Goal: Task Accomplishment & Management: Complete application form

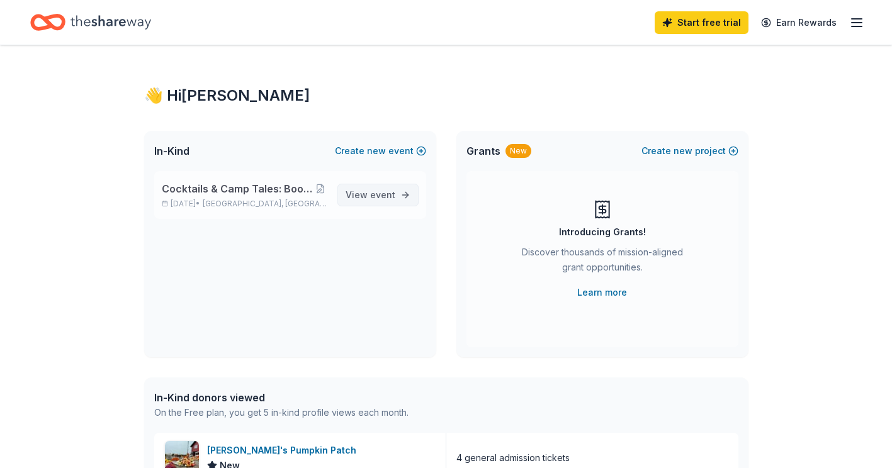
click at [369, 190] on span "View event" at bounding box center [371, 195] width 50 height 15
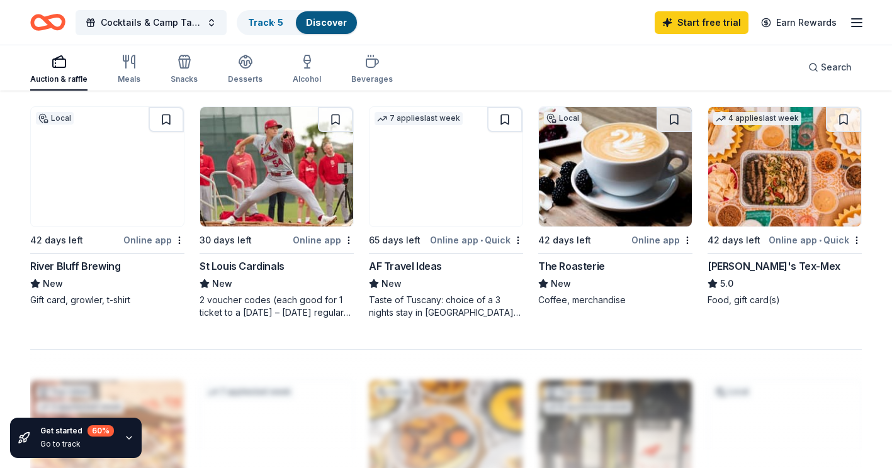
scroll to position [857, 0]
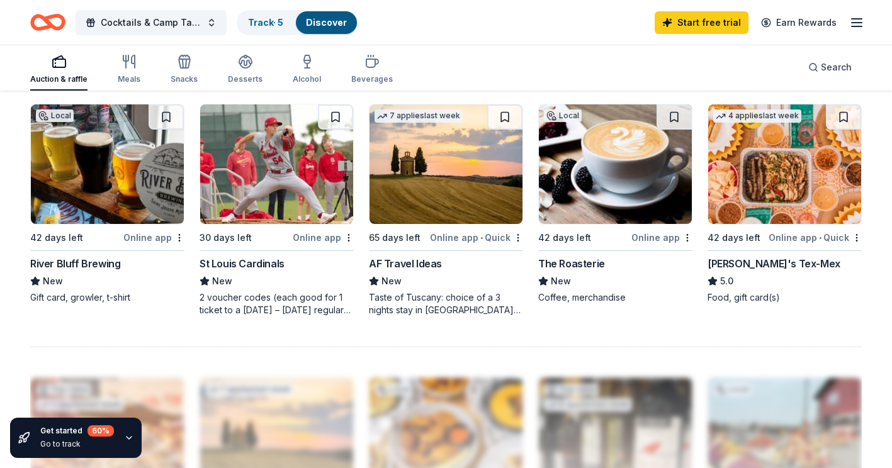
click at [830, 198] on img at bounding box center [784, 164] width 153 height 120
click at [728, 22] on link "Start free trial" at bounding box center [702, 22] width 94 height 23
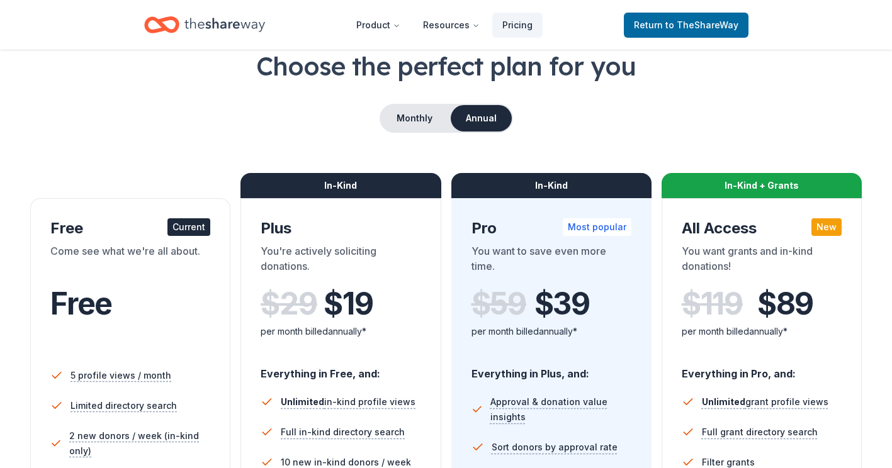
scroll to position [85, 0]
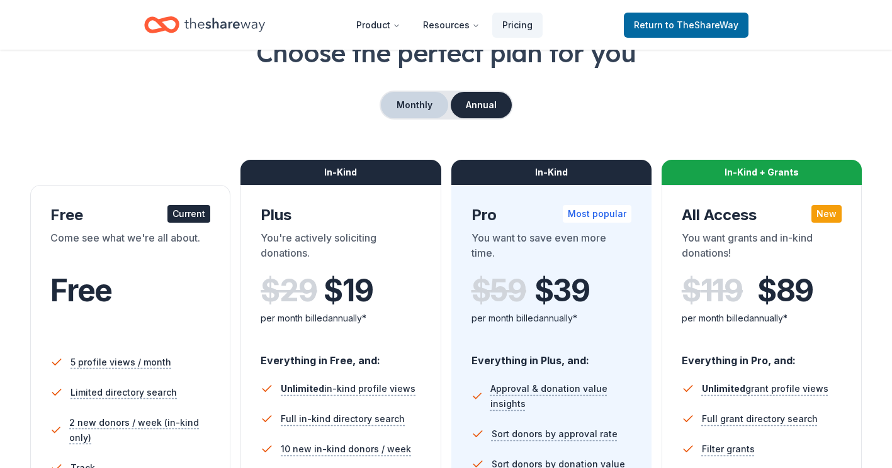
click at [424, 107] on button "Monthly" at bounding box center [414, 105] width 67 height 26
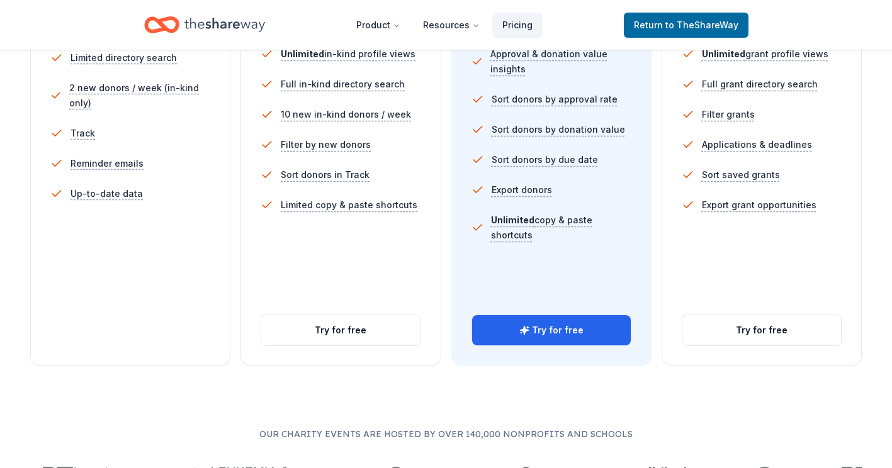
scroll to position [426, 0]
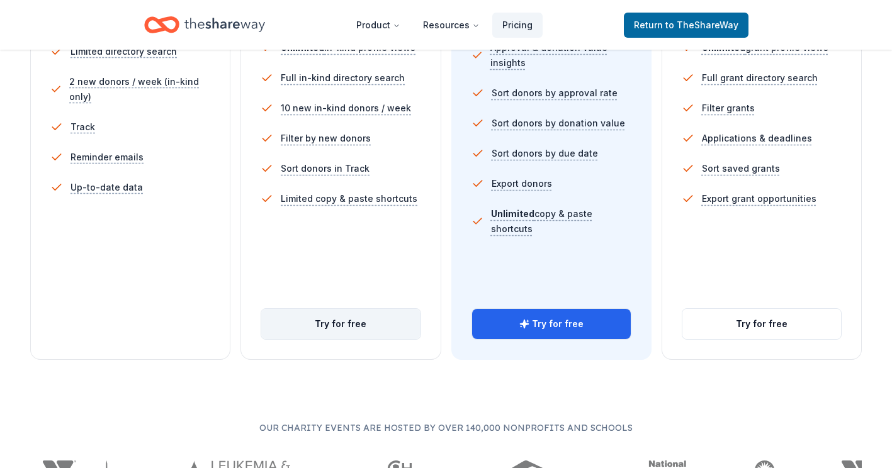
click at [332, 319] on button "Try for free" at bounding box center [340, 324] width 159 height 30
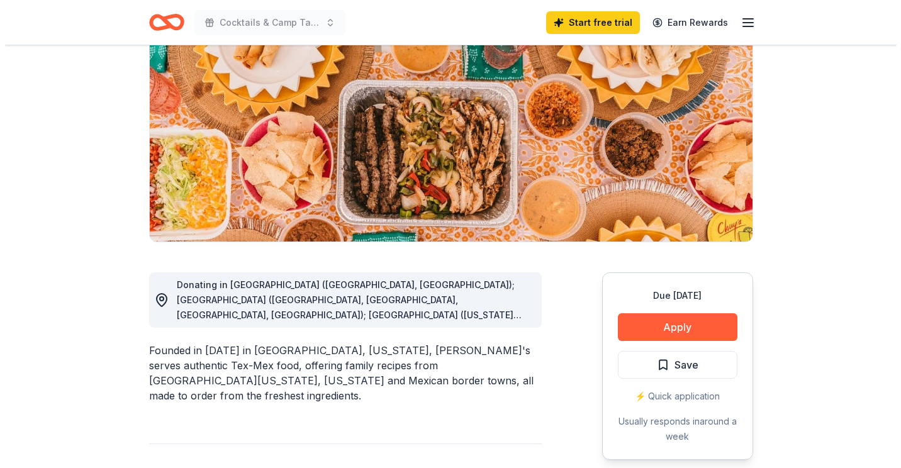
scroll to position [197, 0]
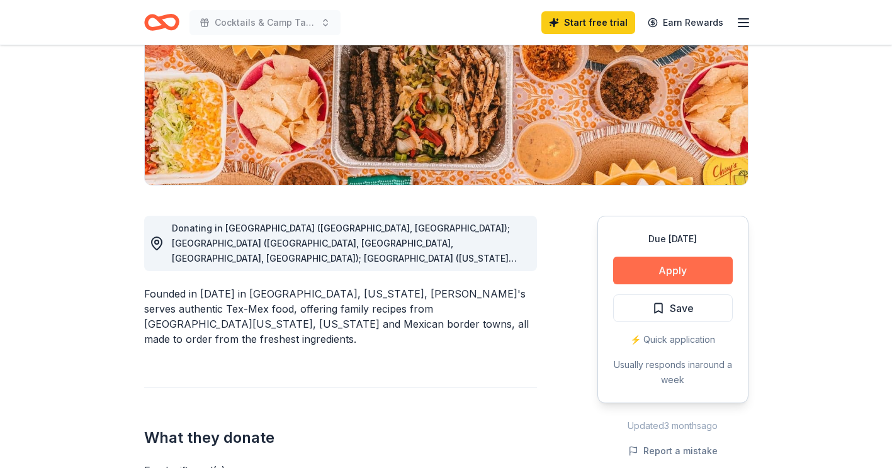
click at [694, 269] on button "Apply" at bounding box center [673, 271] width 120 height 28
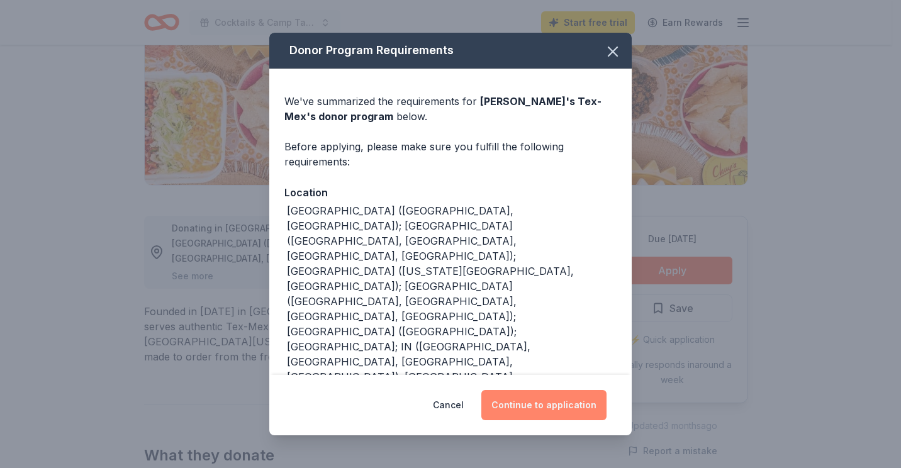
click at [547, 401] on button "Continue to application" at bounding box center [543, 405] width 125 height 30
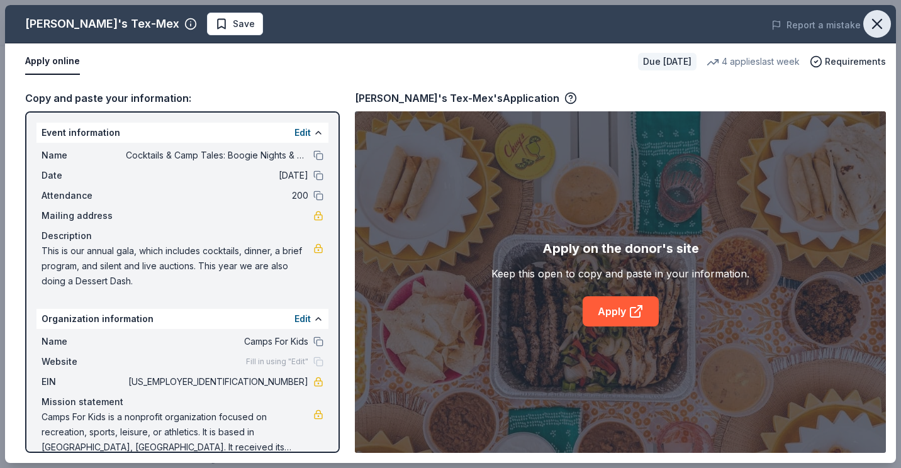
click at [881, 25] on icon "button" at bounding box center [878, 24] width 18 height 18
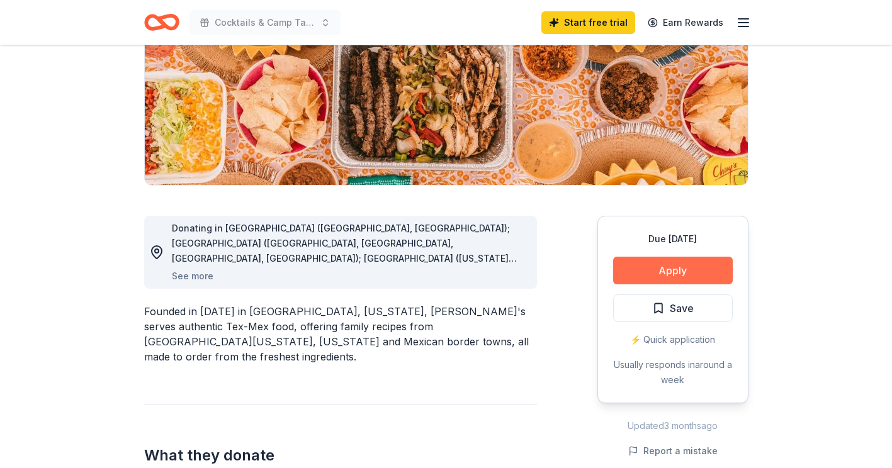
click at [682, 266] on button "Apply" at bounding box center [673, 271] width 120 height 28
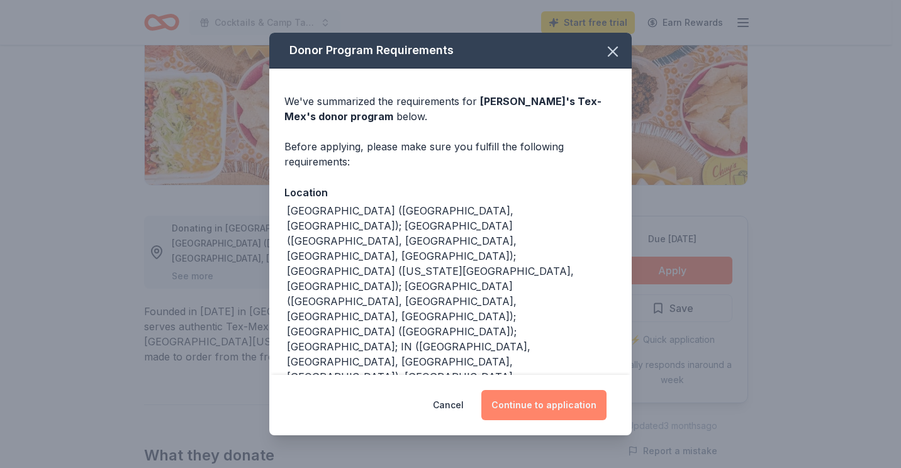
click at [593, 406] on button "Continue to application" at bounding box center [543, 405] width 125 height 30
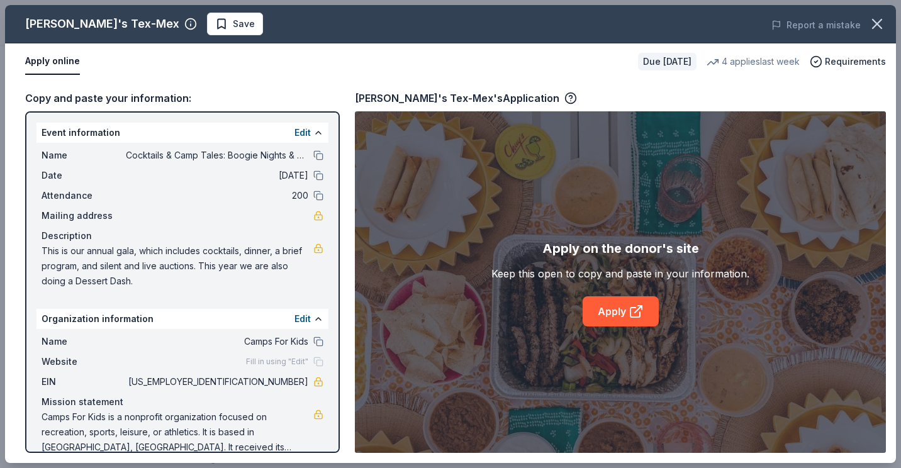
click at [67, 60] on button "Apply online" at bounding box center [52, 61] width 55 height 26
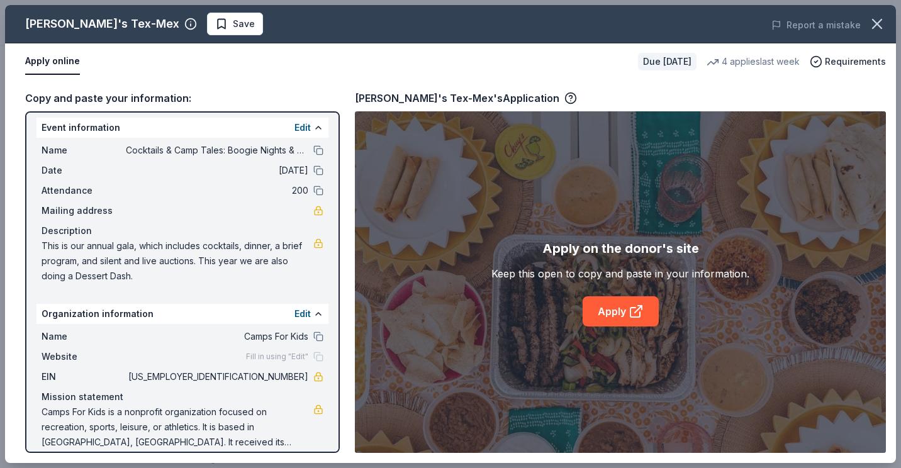
scroll to position [0, 0]
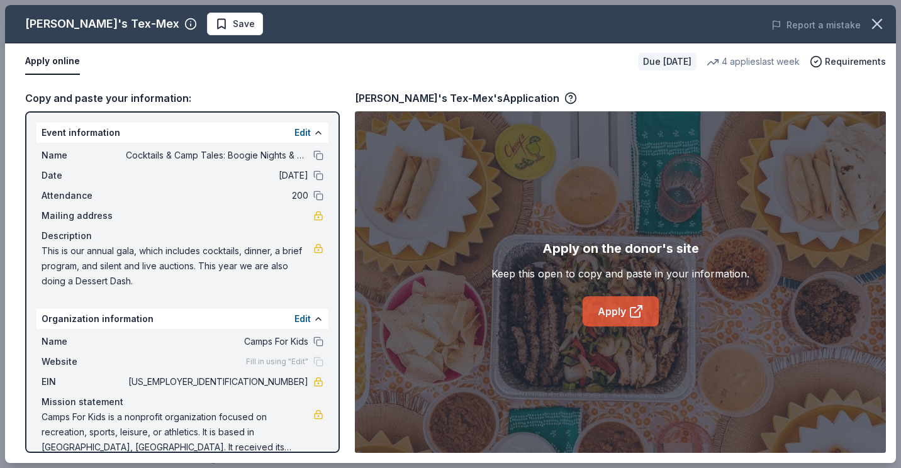
click at [600, 313] on link "Apply" at bounding box center [621, 311] width 76 height 30
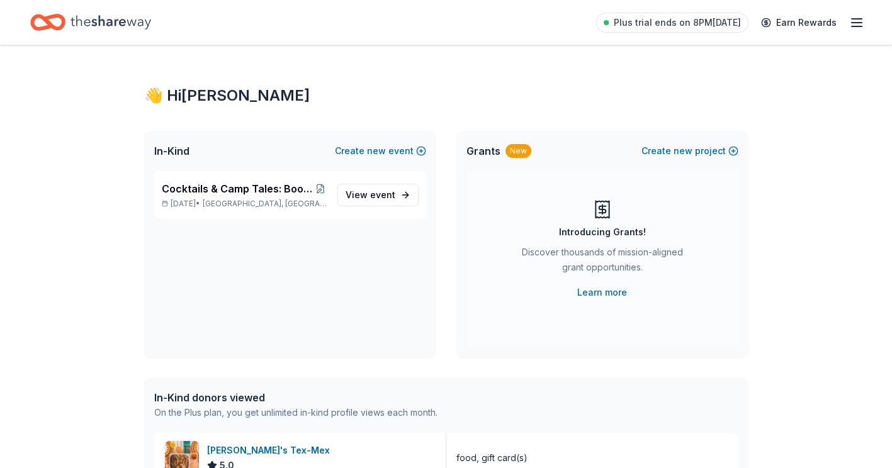
click at [855, 19] on line "button" at bounding box center [857, 19] width 10 height 0
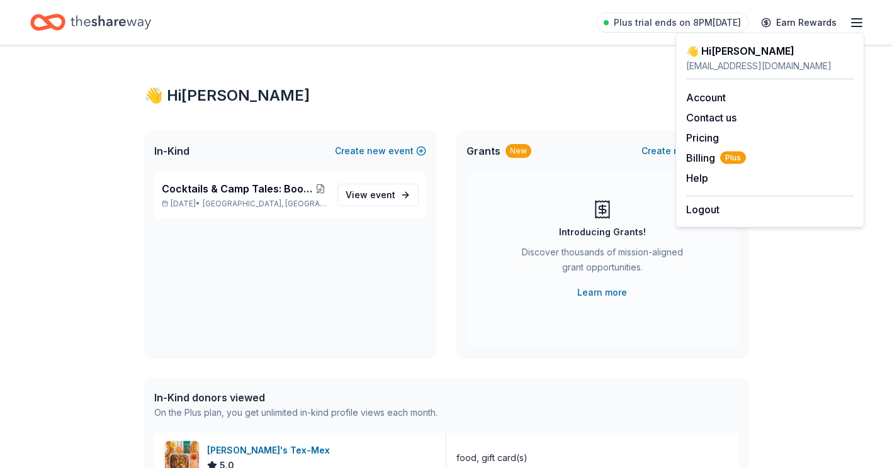
click at [450, 106] on div "👋 Hi [PERSON_NAME] In-Kind Create new event Cocktails & Camp Tales: Boogie Nigh…" at bounding box center [446, 461] width 645 height 833
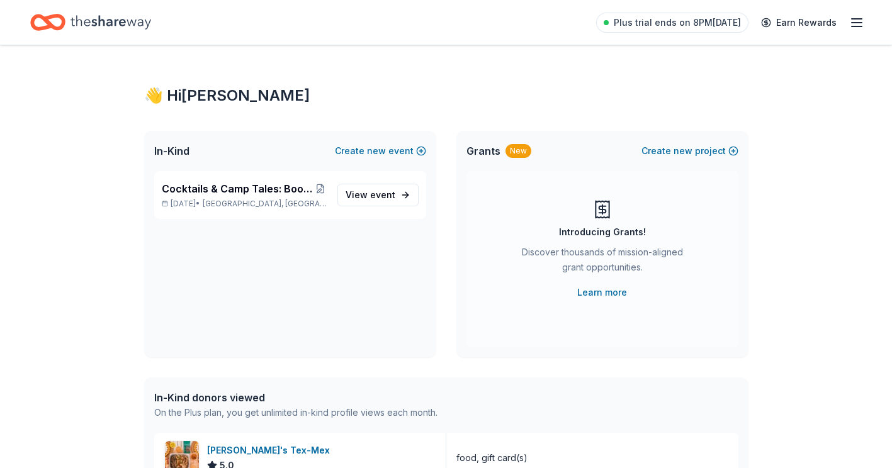
click at [850, 20] on icon "button" at bounding box center [856, 22] width 15 height 15
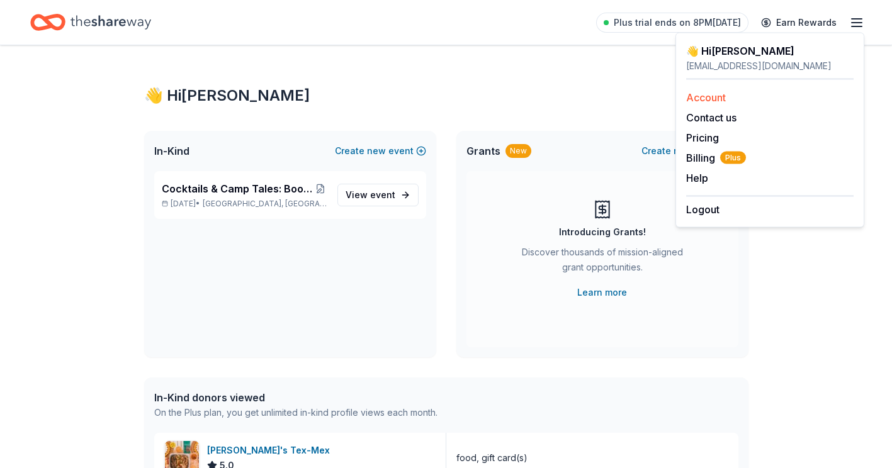
click at [709, 95] on link "Account" at bounding box center [706, 97] width 40 height 13
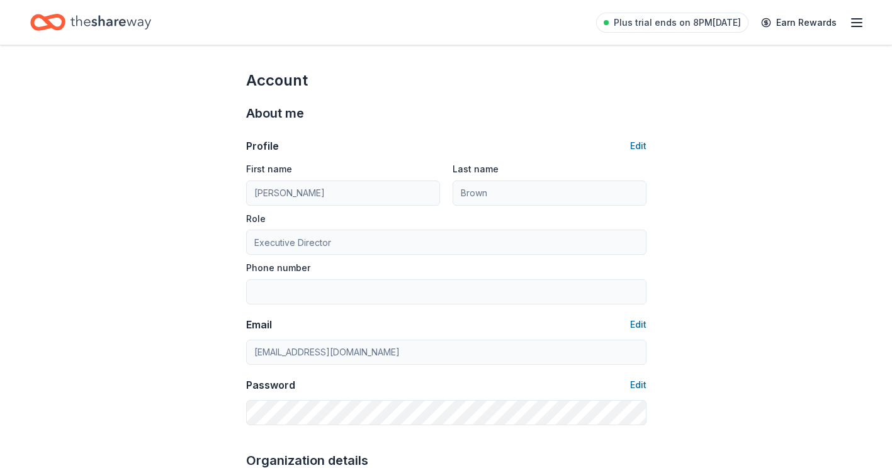
click at [855, 23] on line "button" at bounding box center [857, 23] width 10 height 0
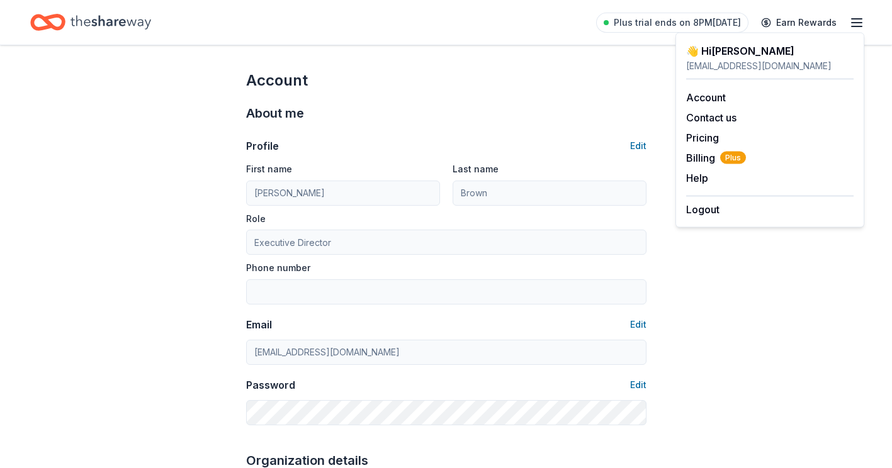
click at [714, 50] on div "👋 Hi Jenny" at bounding box center [769, 50] width 167 height 15
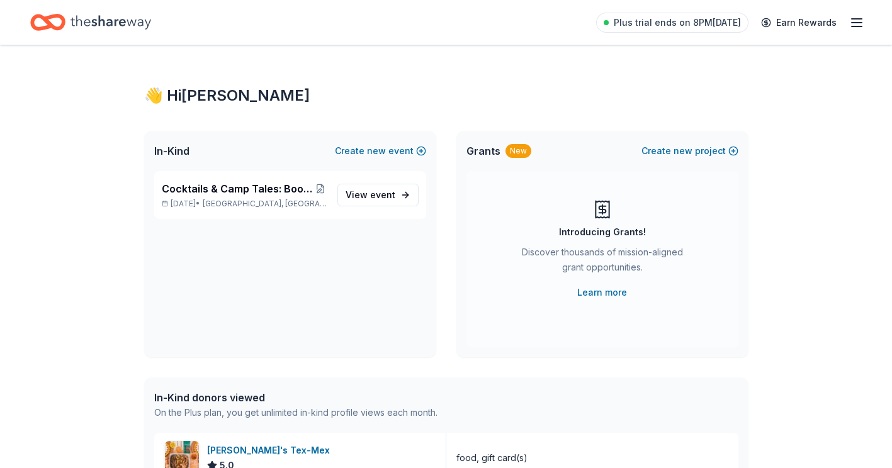
click at [181, 154] on span "In-Kind" at bounding box center [171, 151] width 35 height 15
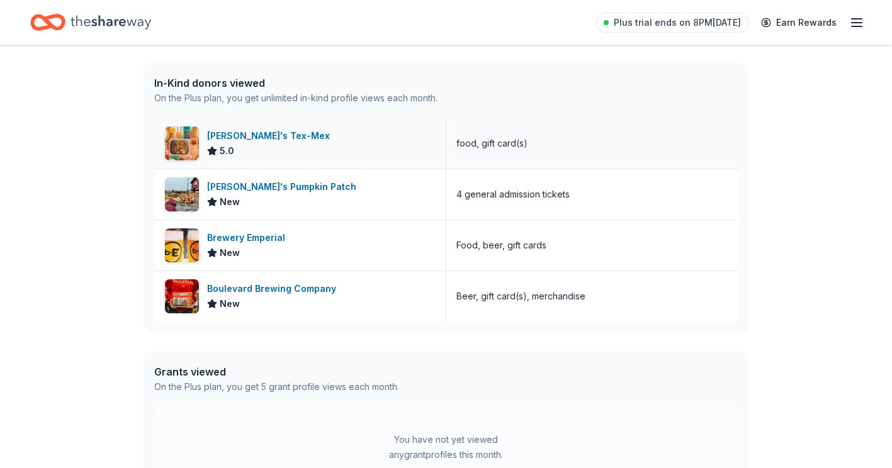
click at [305, 122] on div "Chuy's Tex-Mex 5.0" at bounding box center [300, 143] width 292 height 50
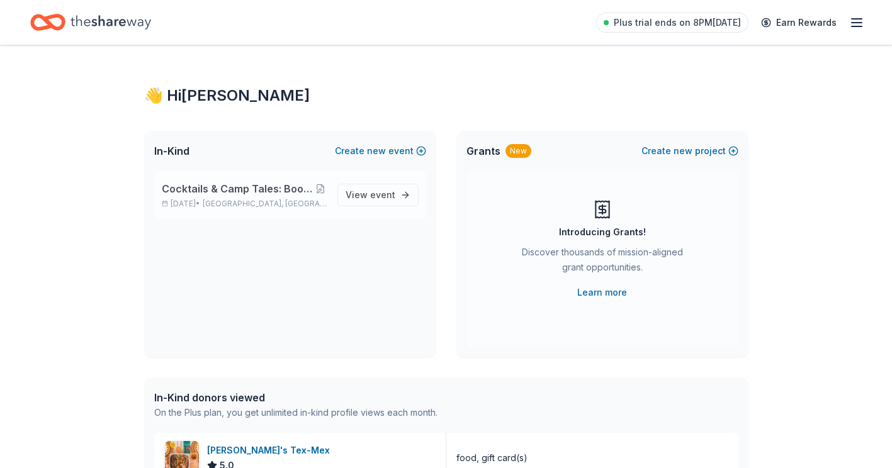
click at [181, 189] on span "Cocktails & Camp Tales: Boogie Nights & Campfire Lights" at bounding box center [238, 188] width 152 height 15
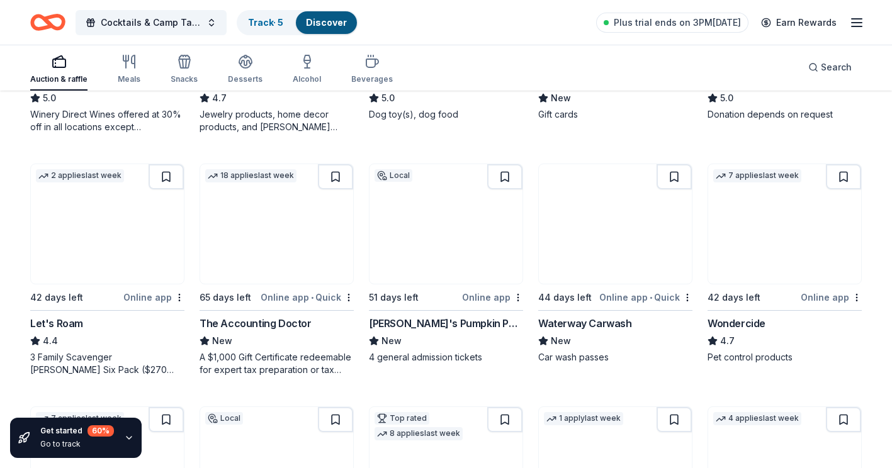
scroll to position [563, 0]
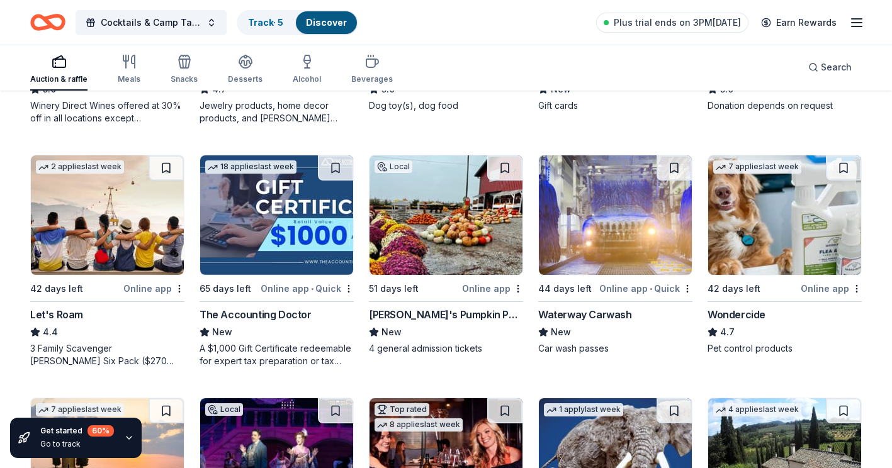
click at [125, 253] on img at bounding box center [107, 215] width 153 height 120
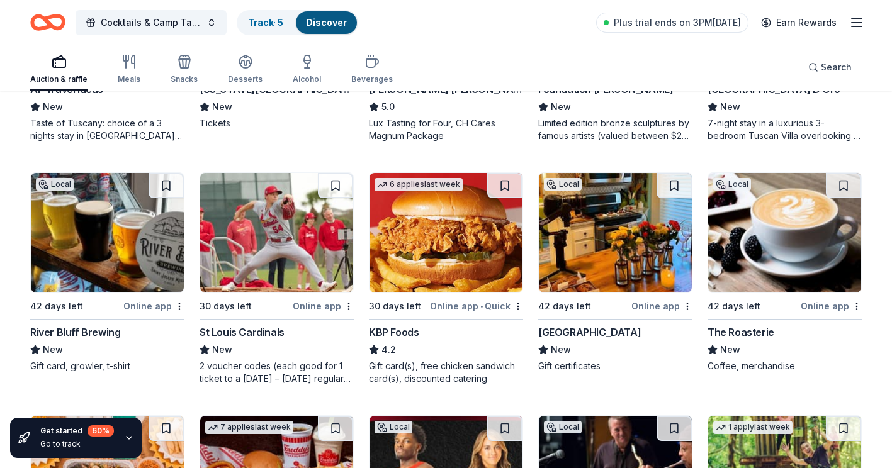
scroll to position [1080, 0]
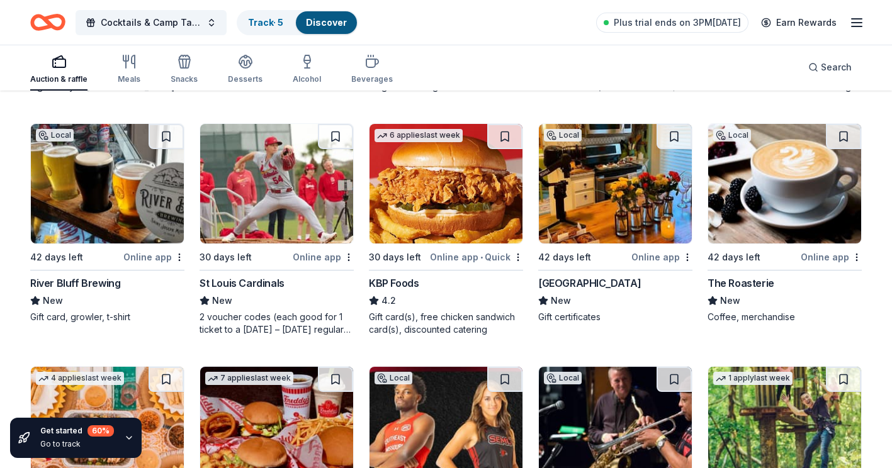
click at [92, 284] on div "River Bluff Brewing" at bounding box center [75, 283] width 90 height 15
click at [590, 279] on div "Main Street Inn Parkville" at bounding box center [589, 283] width 103 height 15
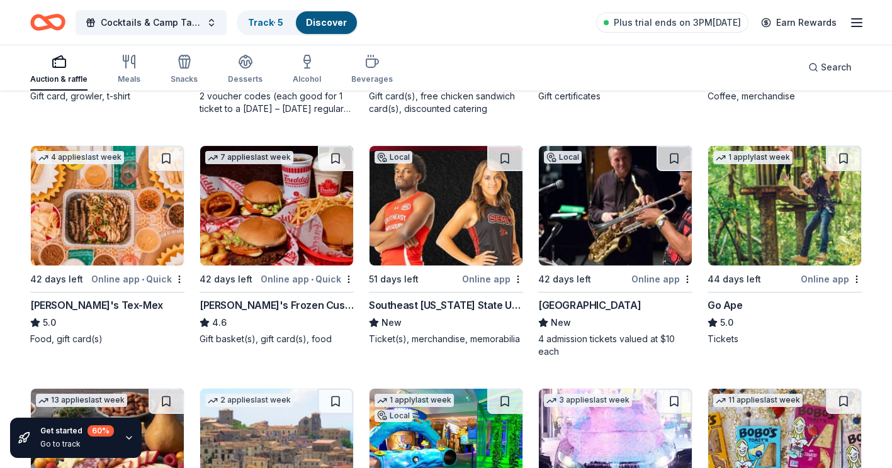
scroll to position [1337, 0]
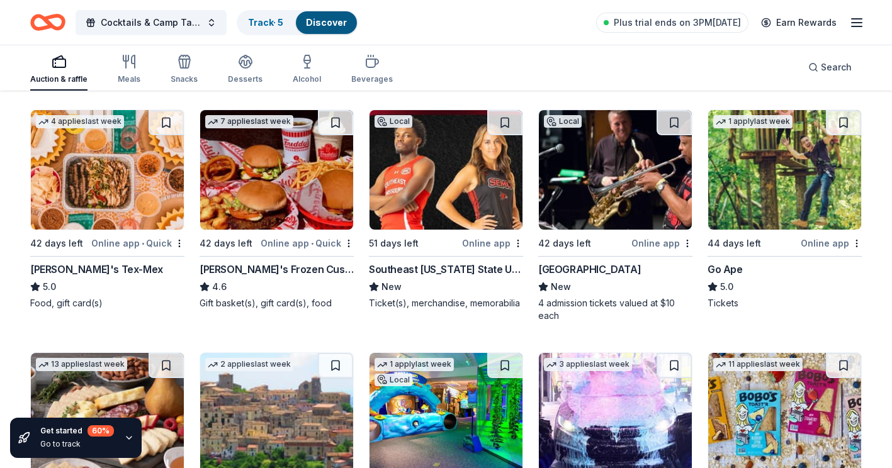
click at [255, 184] on img at bounding box center [276, 170] width 153 height 120
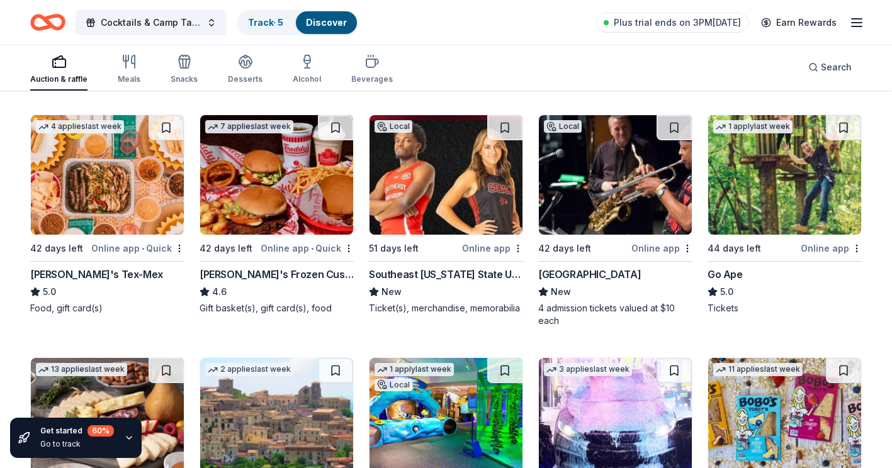
scroll to position [1340, 0]
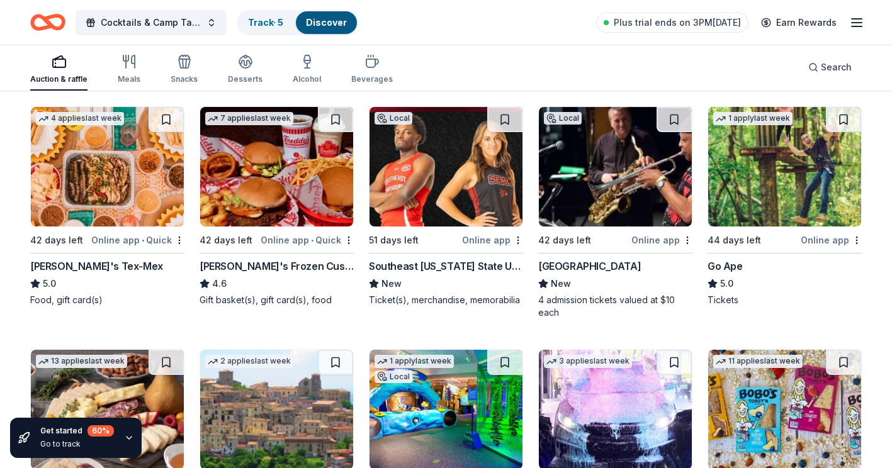
click at [619, 266] on div "American Jazz Museum" at bounding box center [589, 266] width 103 height 15
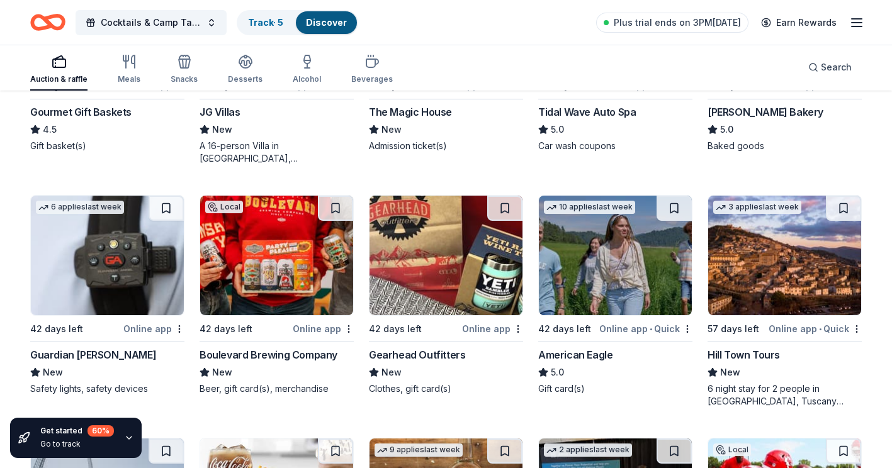
scroll to position [1764, 0]
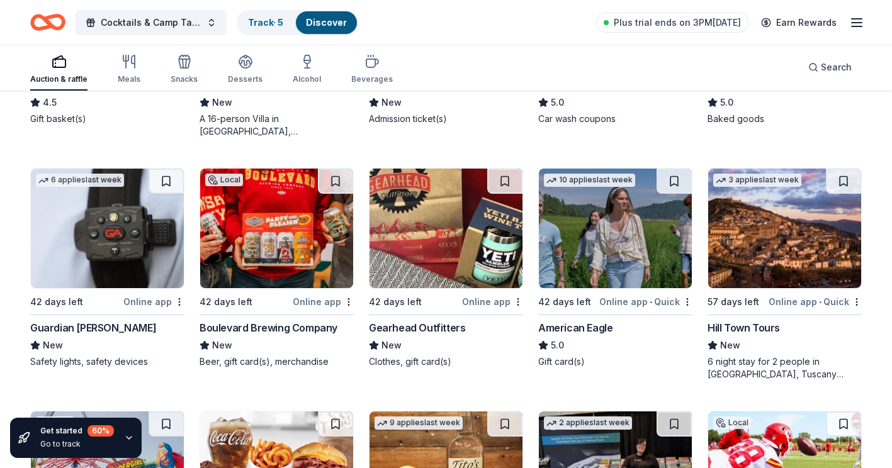
click at [443, 237] on img at bounding box center [445, 229] width 153 height 120
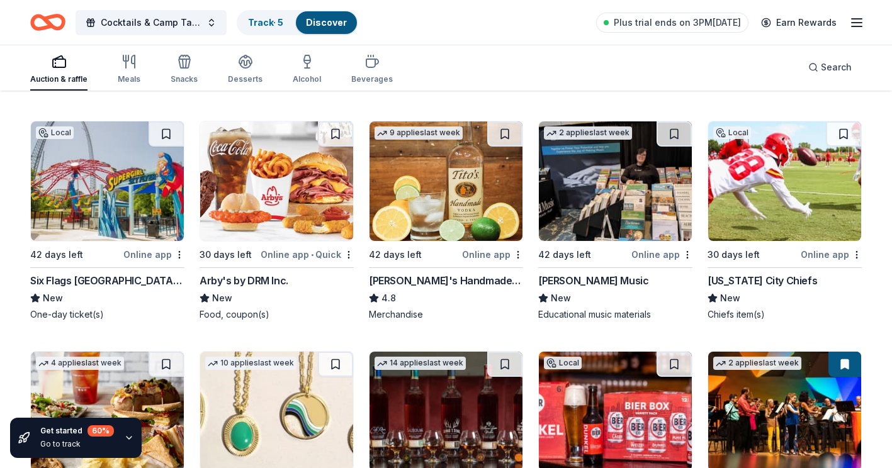
scroll to position [2049, 0]
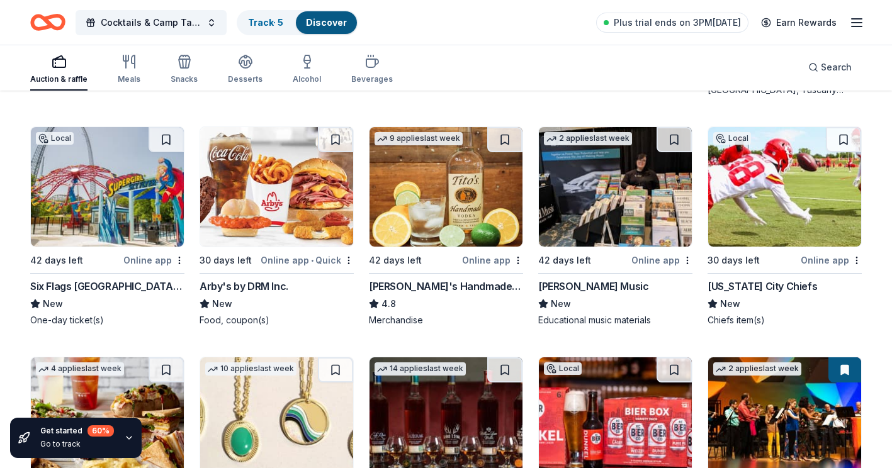
click at [449, 288] on div "Tito's Handmade Vodka" at bounding box center [446, 286] width 154 height 15
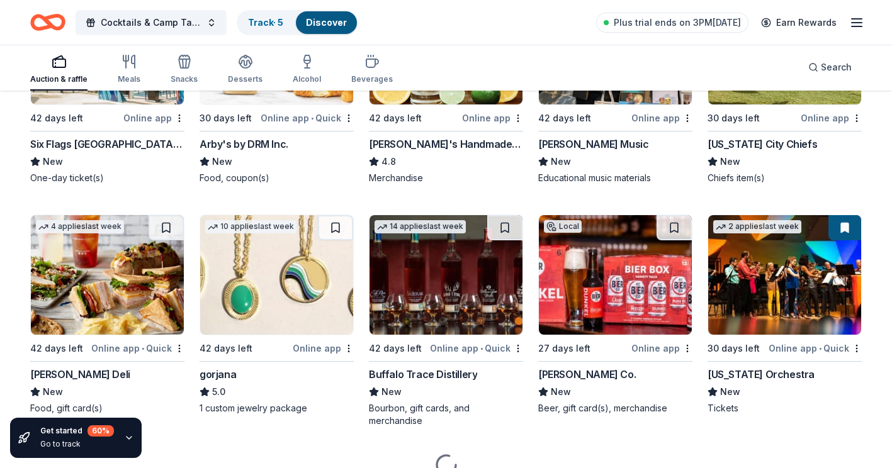
scroll to position [2251, 0]
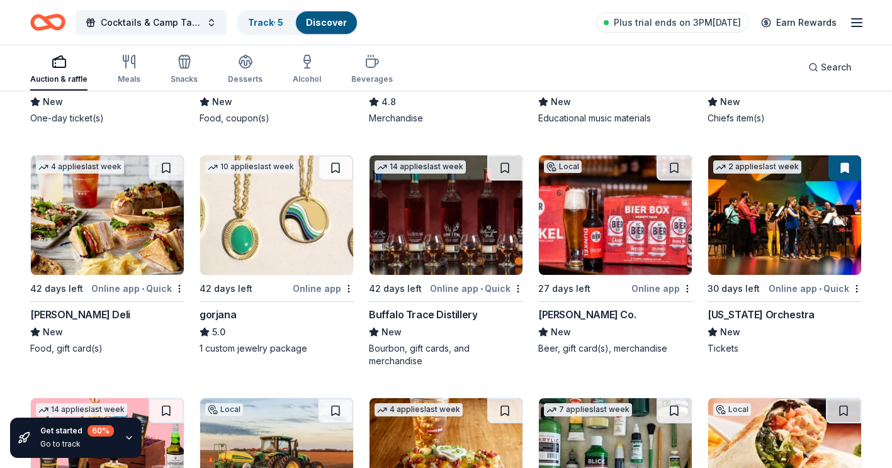
click at [291, 241] on img at bounding box center [276, 215] width 153 height 120
click at [441, 224] on img at bounding box center [445, 215] width 153 height 120
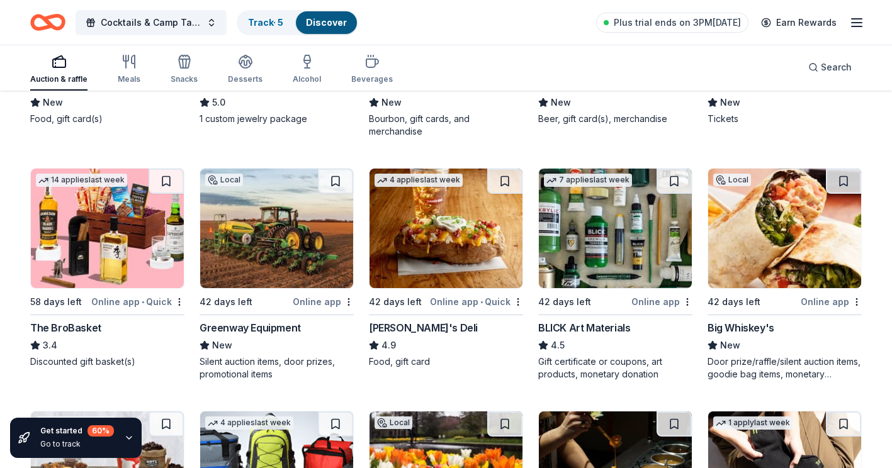
scroll to position [2166, 0]
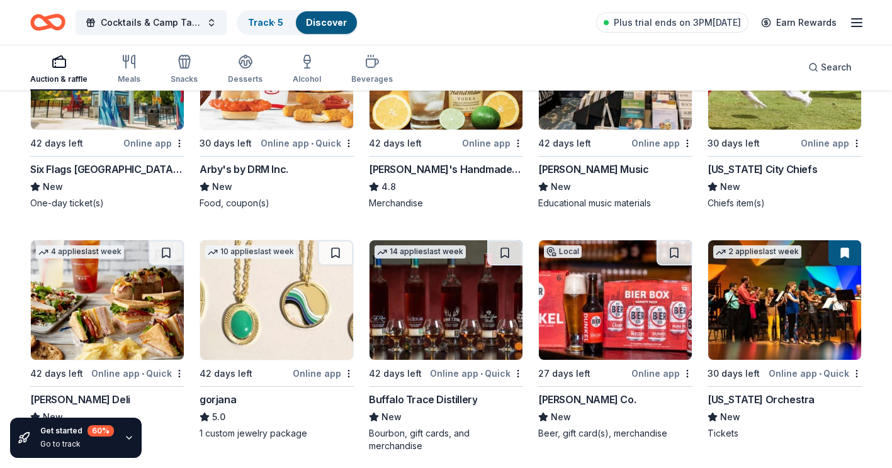
click at [87, 305] on img at bounding box center [107, 300] width 153 height 120
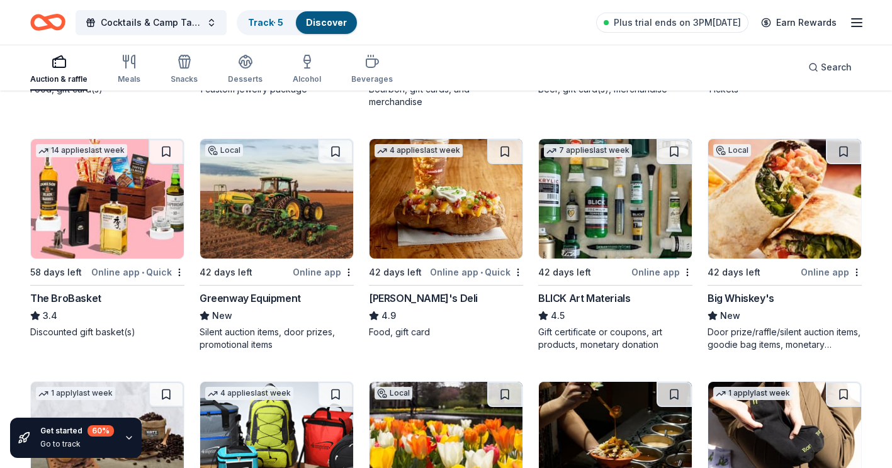
scroll to position [2517, 0]
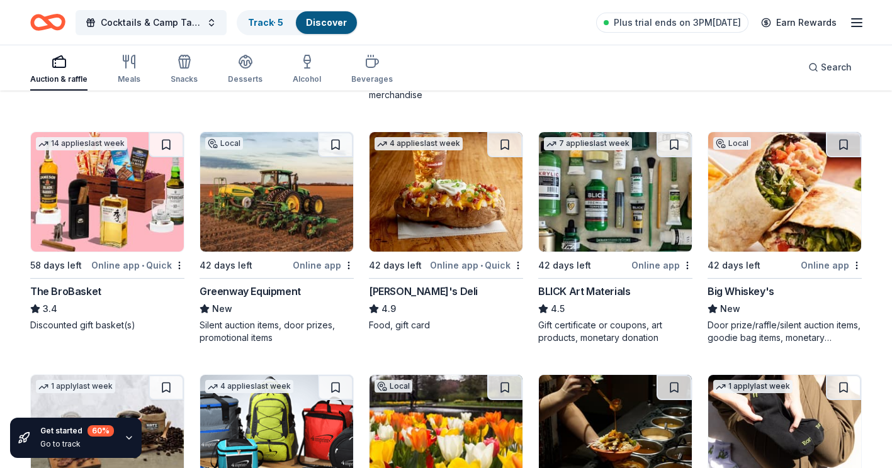
click at [649, 201] on img at bounding box center [615, 192] width 153 height 120
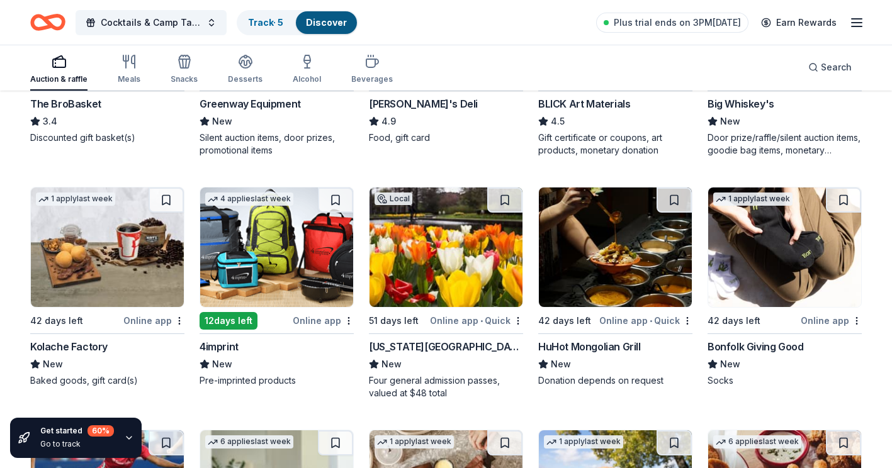
scroll to position [2715, 0]
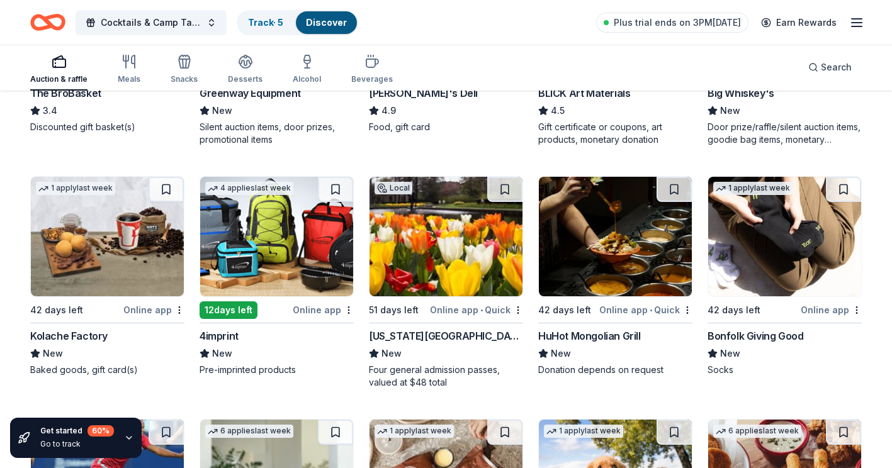
click at [476, 337] on div "Missouri Botanical Garden" at bounding box center [446, 336] width 154 height 15
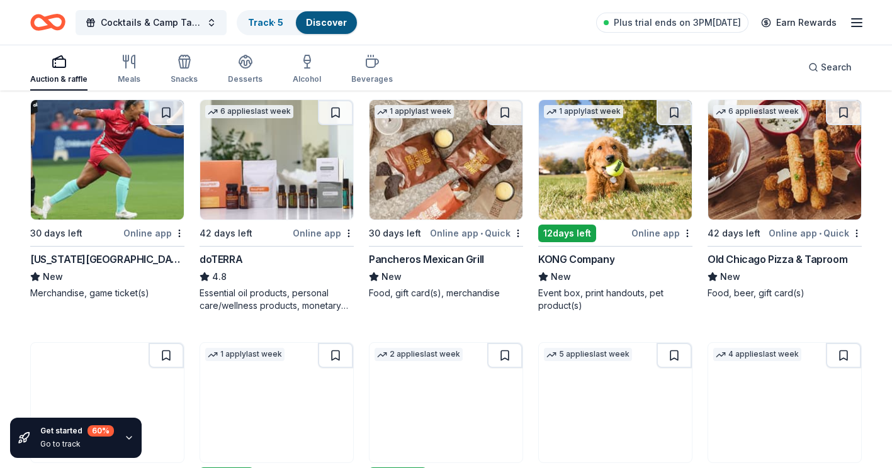
scroll to position [3038, 0]
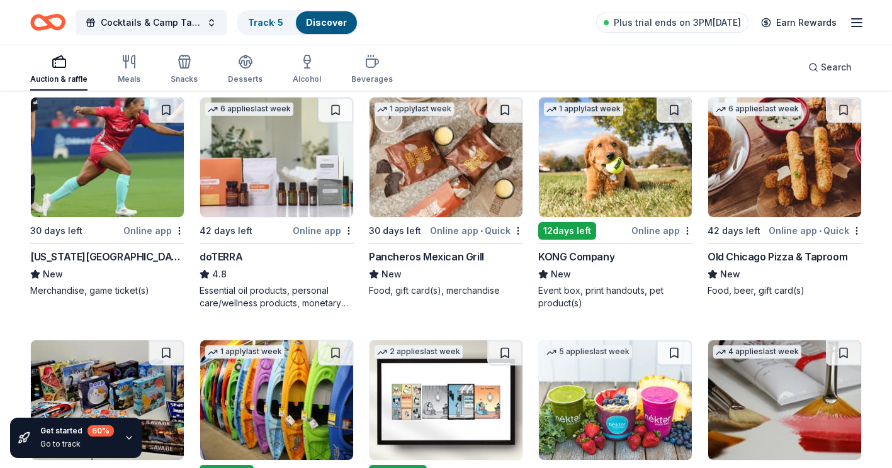
click at [132, 145] on img at bounding box center [107, 158] width 153 height 120
click at [606, 178] on img at bounding box center [615, 158] width 153 height 120
click at [779, 128] on img at bounding box center [784, 158] width 153 height 120
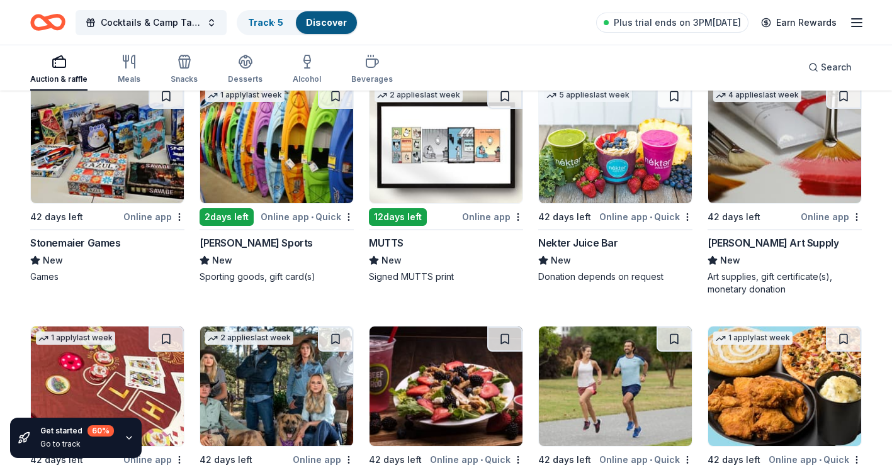
scroll to position [3306, 0]
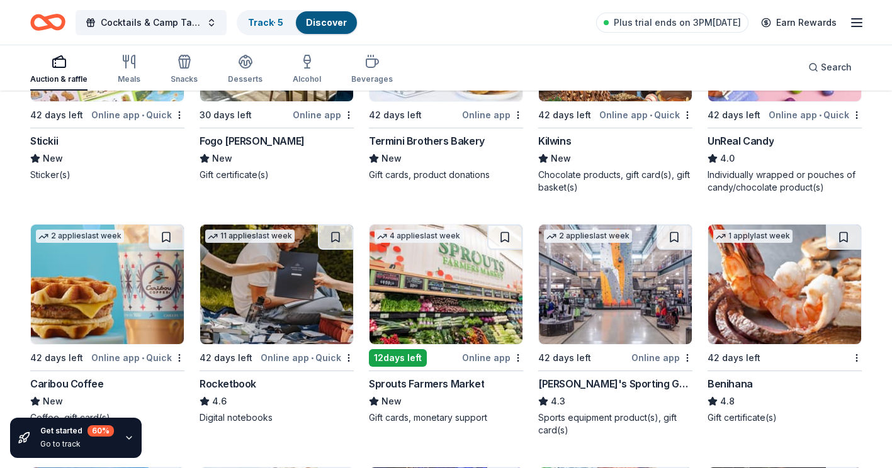
scroll to position [3885, 0]
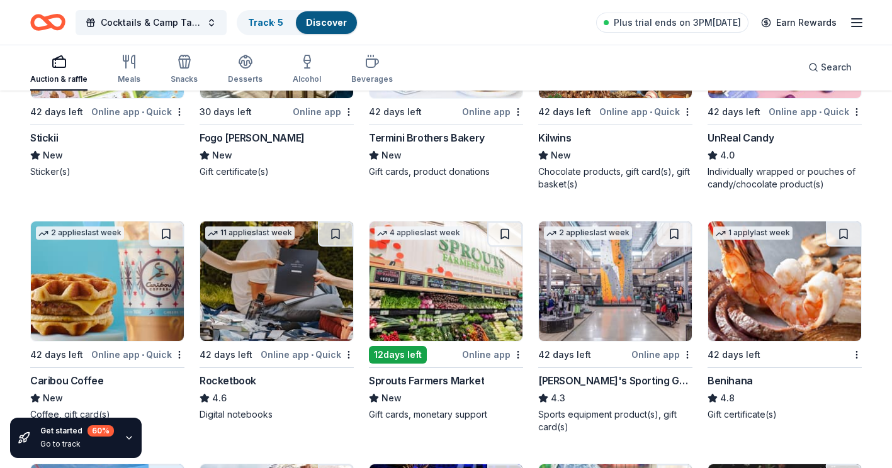
click at [633, 300] on img at bounding box center [615, 282] width 153 height 120
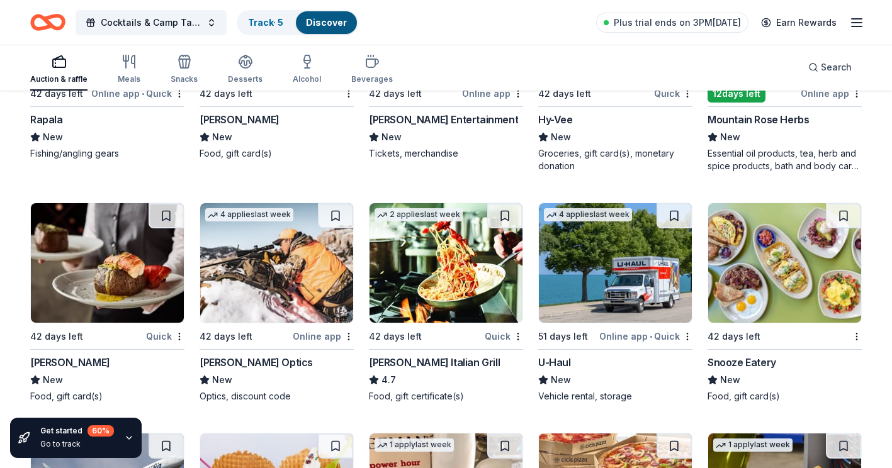
scroll to position [4415, 0]
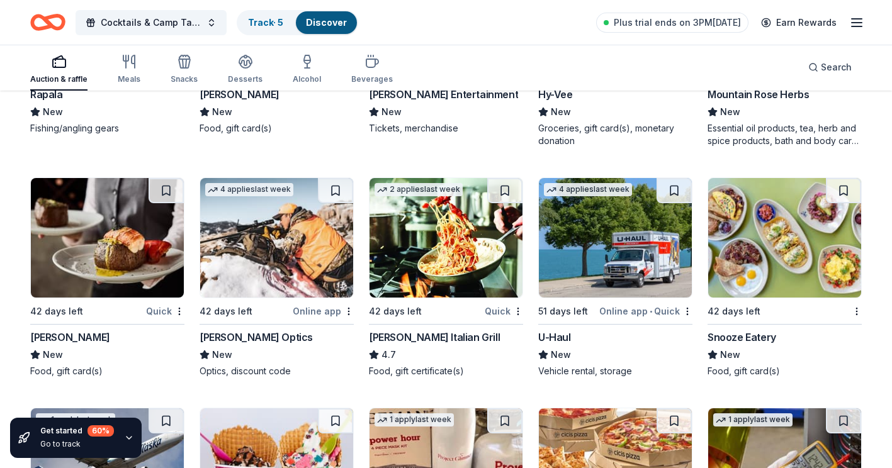
click at [781, 249] on img at bounding box center [784, 238] width 153 height 120
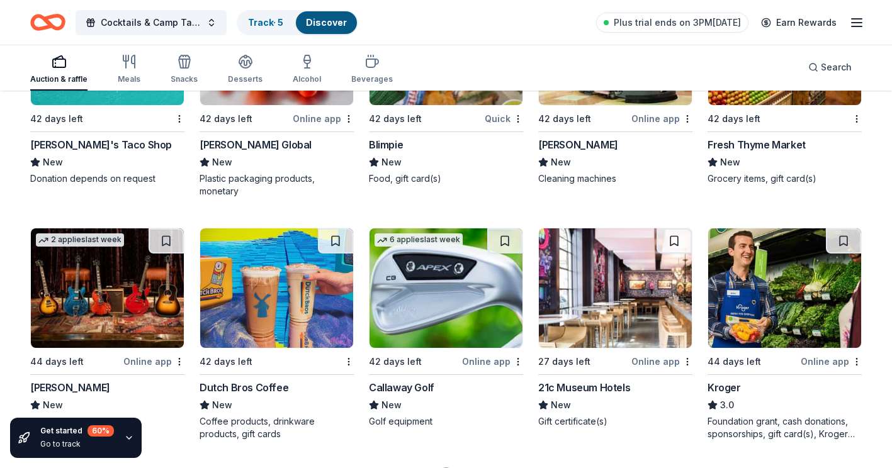
scroll to position [5093, 0]
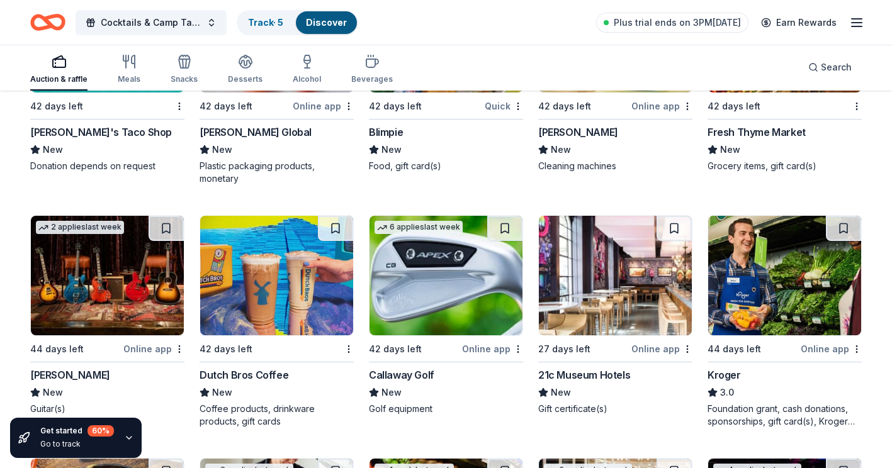
click at [303, 254] on img at bounding box center [276, 276] width 153 height 120
click at [594, 290] on img at bounding box center [615, 276] width 153 height 120
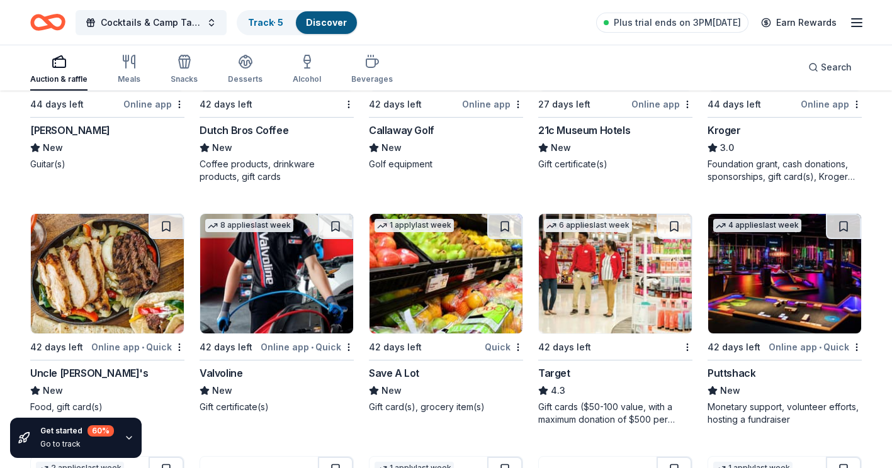
scroll to position [5360, 0]
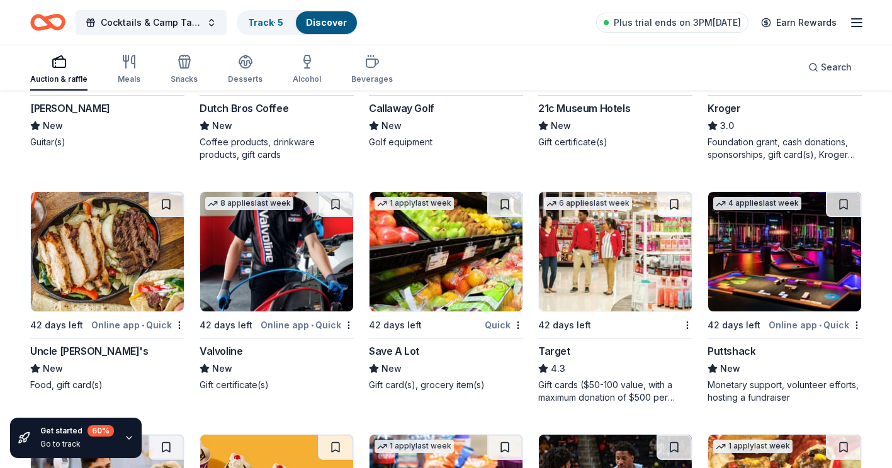
click at [607, 286] on img at bounding box center [615, 252] width 153 height 120
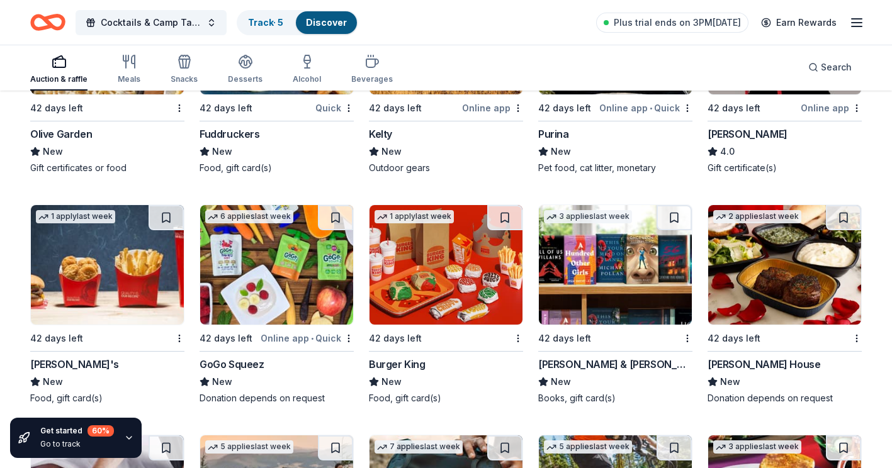
scroll to position [6324, 0]
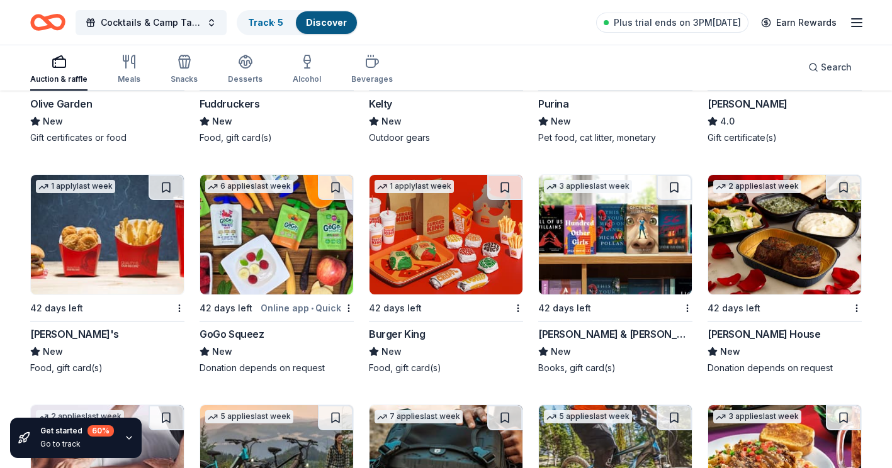
click at [609, 252] on img at bounding box center [615, 235] width 153 height 120
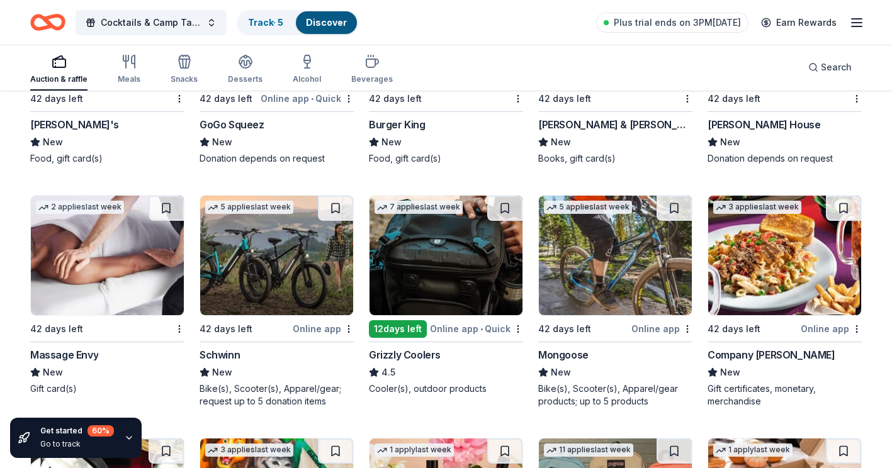
scroll to position [6558, 0]
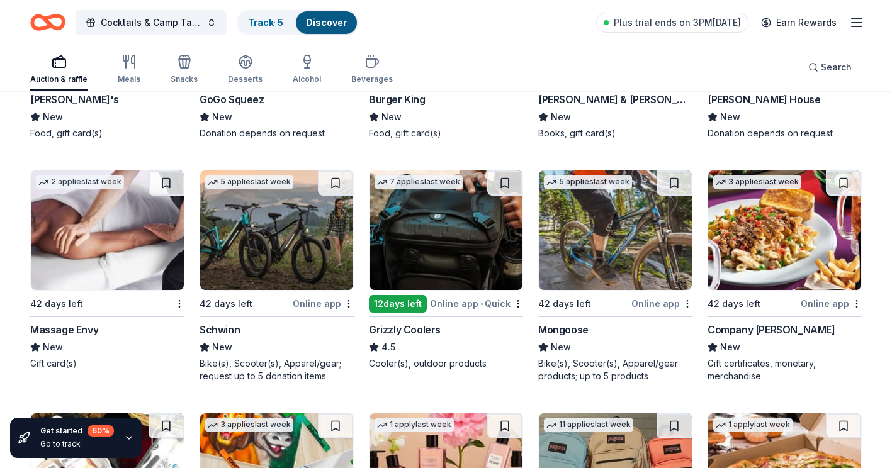
click at [454, 239] on img at bounding box center [445, 231] width 153 height 120
click at [586, 325] on div "Mongoose" at bounding box center [563, 329] width 50 height 15
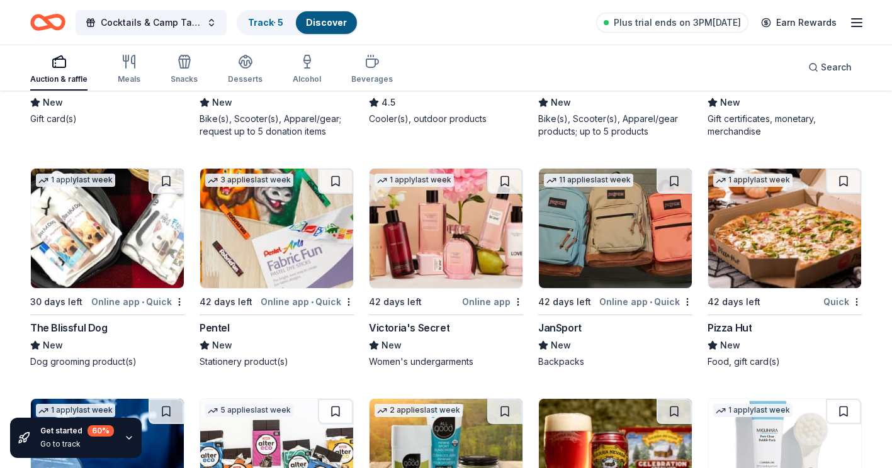
scroll to position [6791, 0]
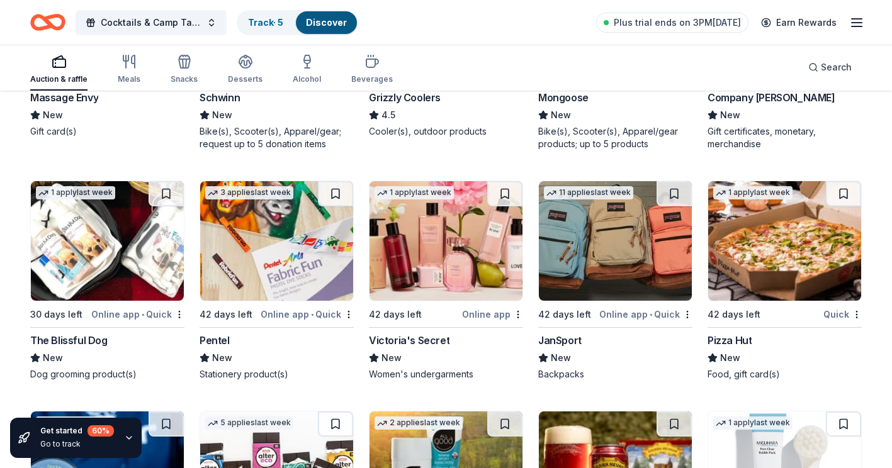
click at [575, 337] on div "JanSport" at bounding box center [559, 340] width 43 height 15
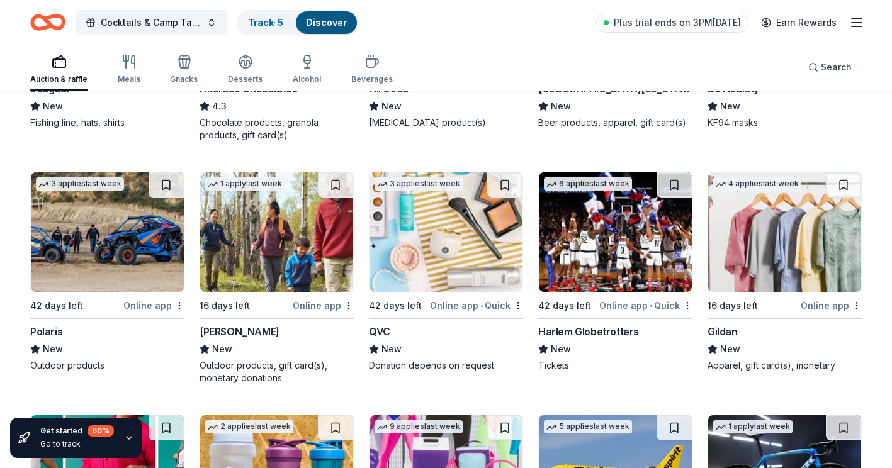
scroll to position [7285, 0]
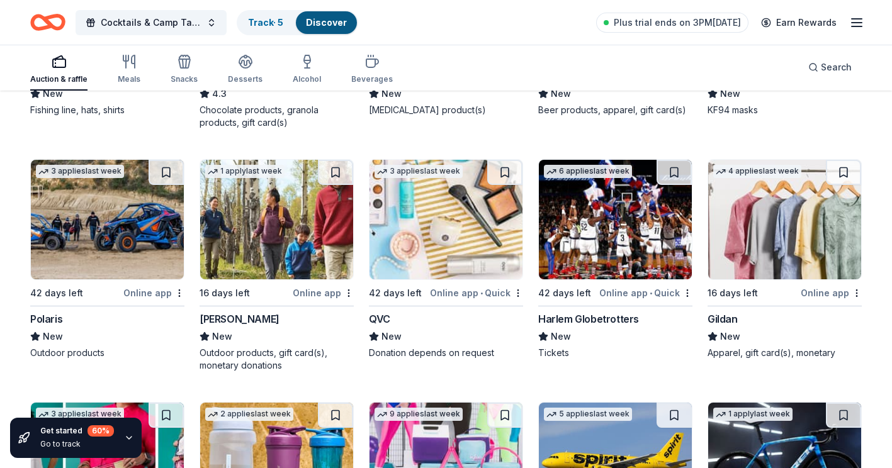
click at [313, 228] on img at bounding box center [276, 220] width 153 height 120
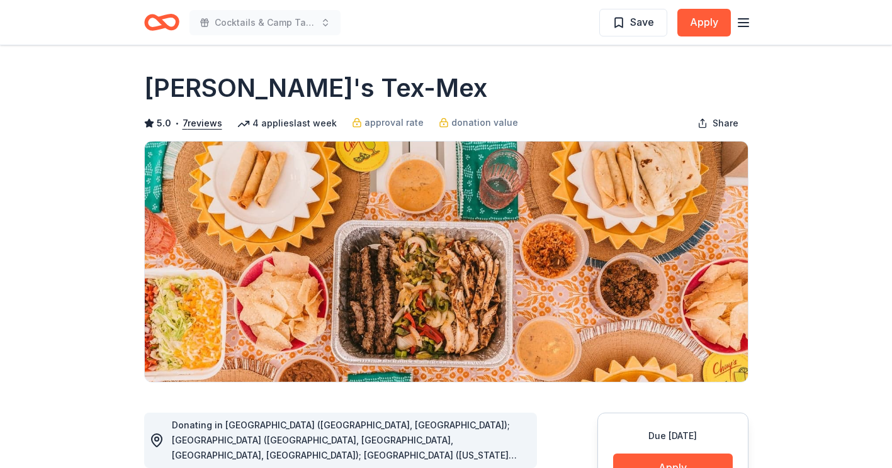
click at [742, 26] on line "button" at bounding box center [743, 26] width 10 height 0
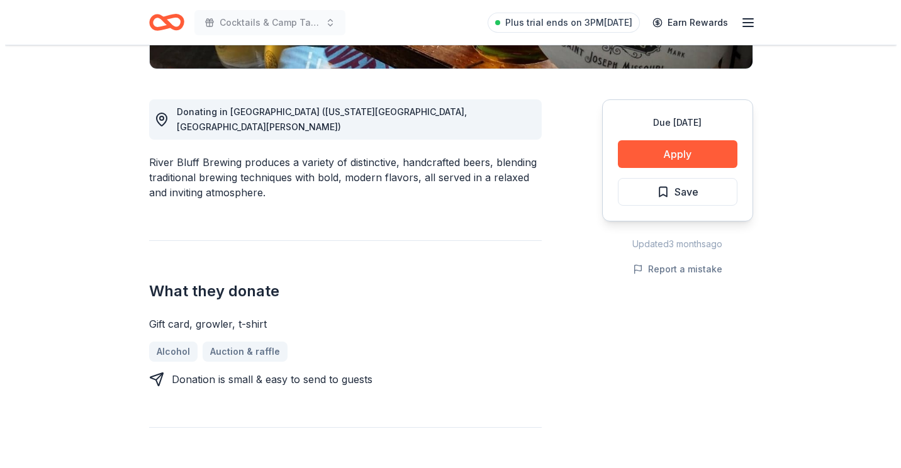
scroll to position [315, 0]
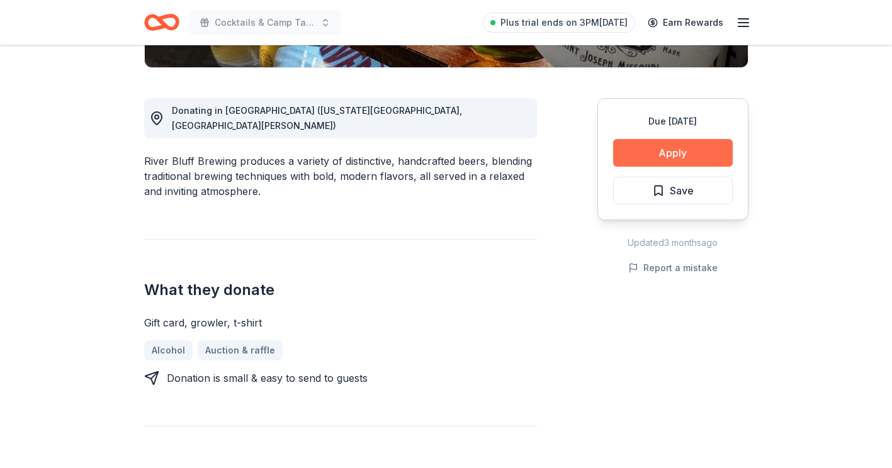
click at [668, 154] on button "Apply" at bounding box center [673, 153] width 120 height 28
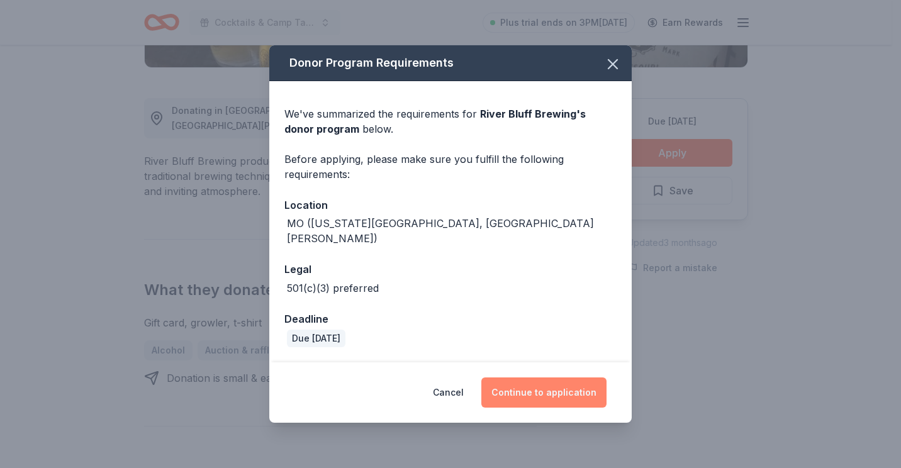
click at [551, 386] on button "Continue to application" at bounding box center [543, 393] width 125 height 30
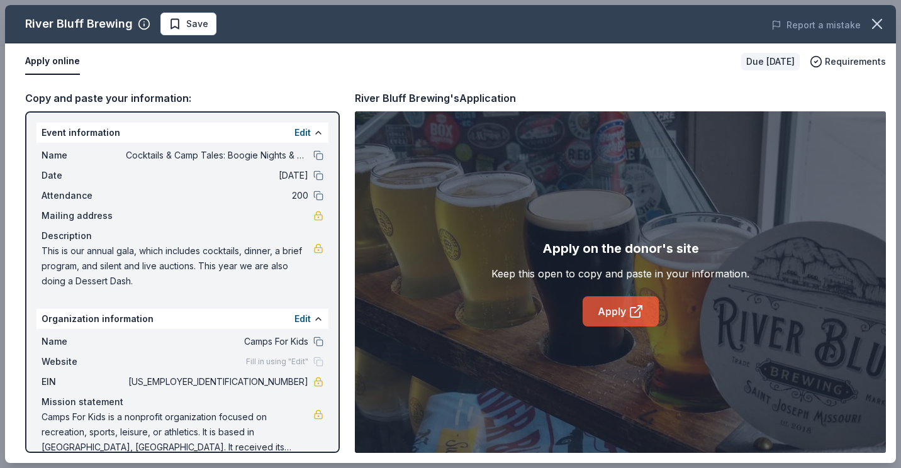
click at [641, 322] on link "Apply" at bounding box center [621, 311] width 76 height 30
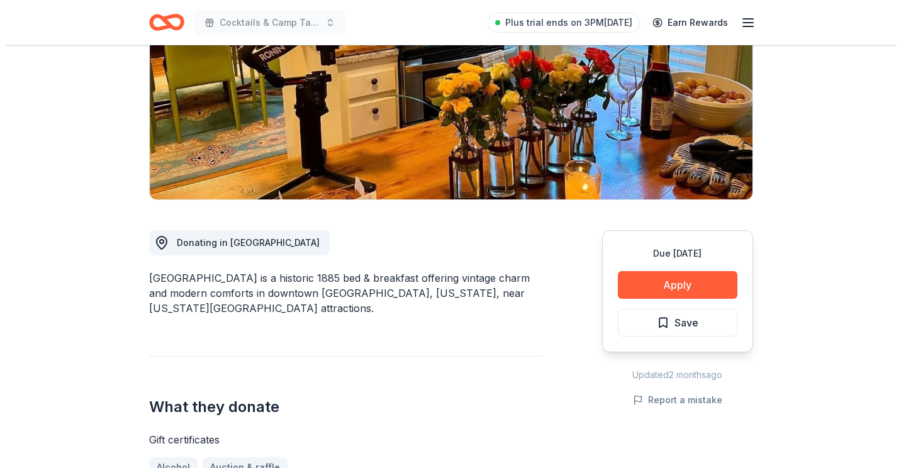
scroll to position [185, 0]
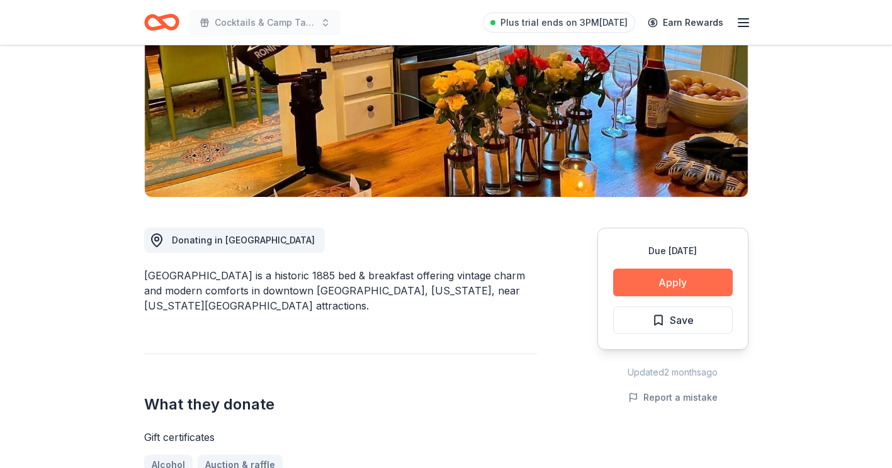
click at [695, 282] on button "Apply" at bounding box center [673, 283] width 120 height 28
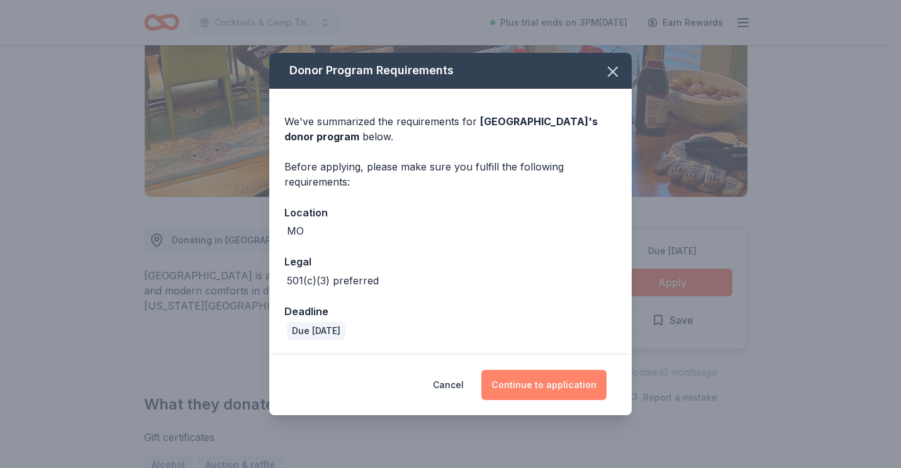
click at [566, 381] on button "Continue to application" at bounding box center [543, 385] width 125 height 30
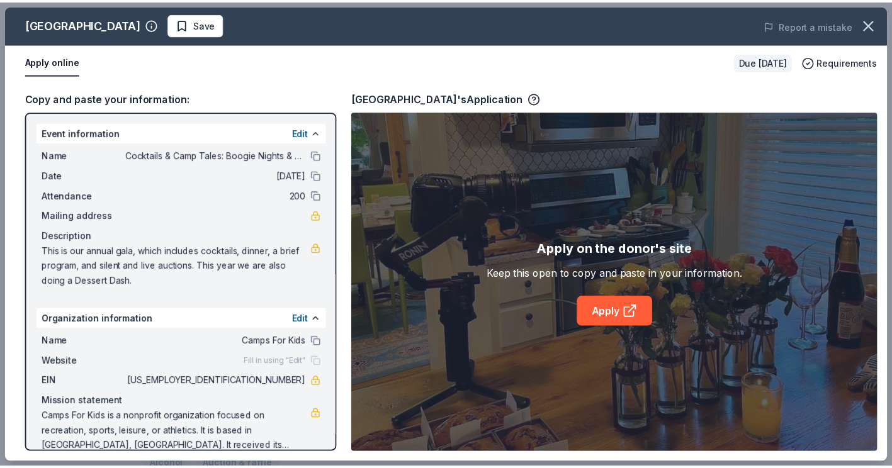
scroll to position [18, 0]
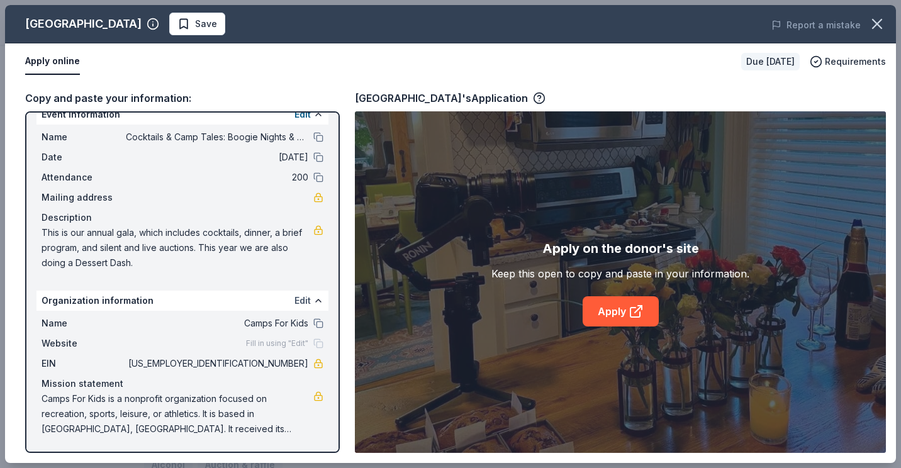
click at [295, 301] on button "Edit" at bounding box center [303, 300] width 16 height 15
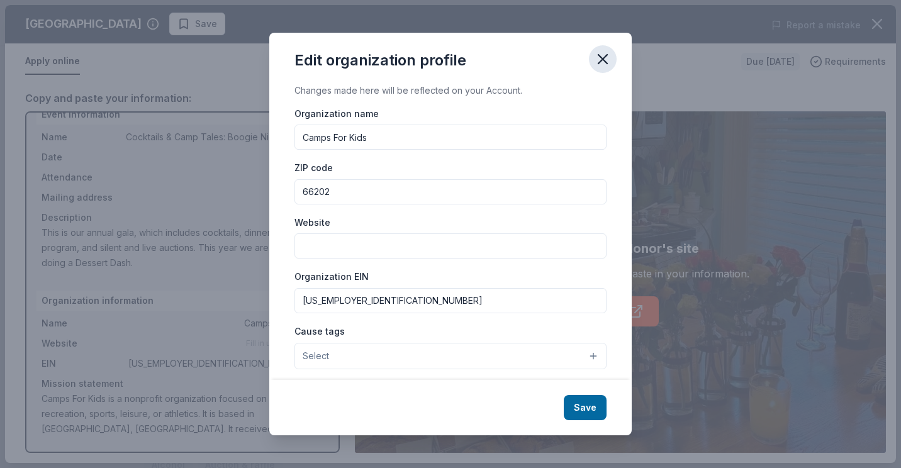
click at [605, 62] on icon "button" at bounding box center [603, 59] width 9 height 9
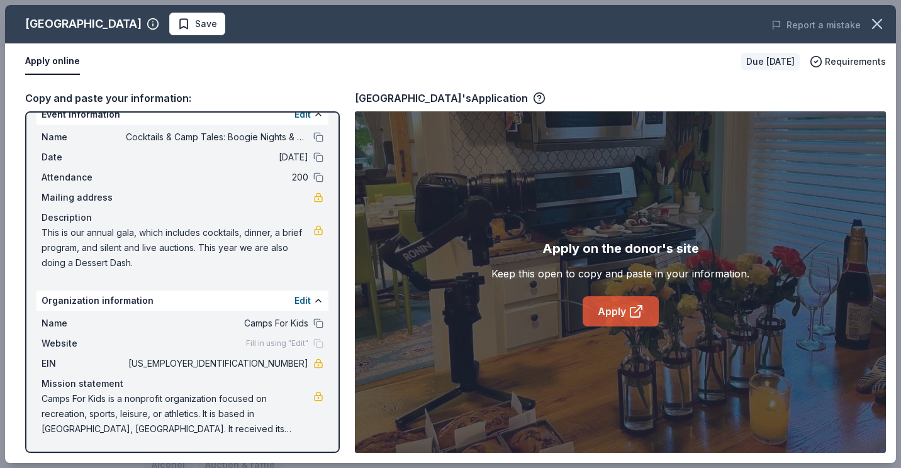
click at [625, 324] on link "Apply" at bounding box center [621, 311] width 76 height 30
click at [876, 25] on icon "button" at bounding box center [877, 24] width 9 height 9
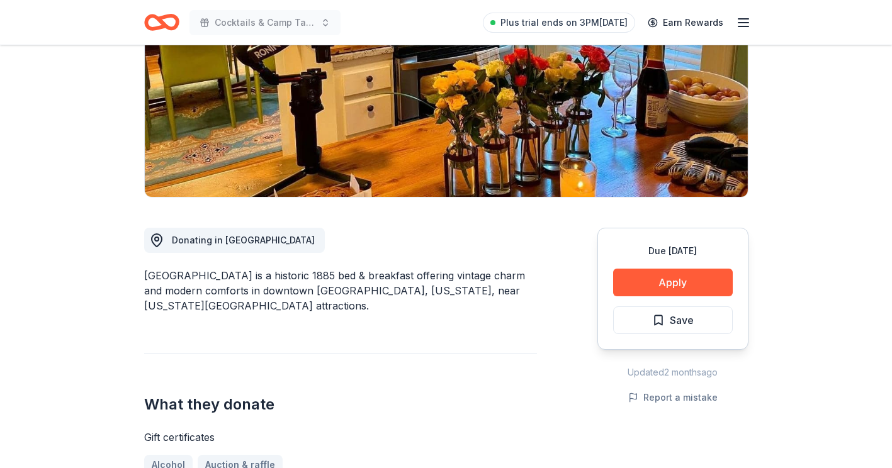
scroll to position [0, 0]
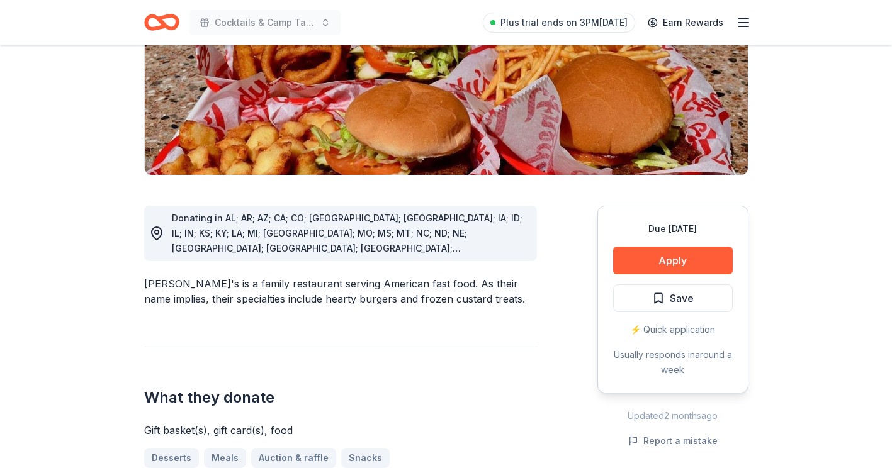
scroll to position [217, 0]
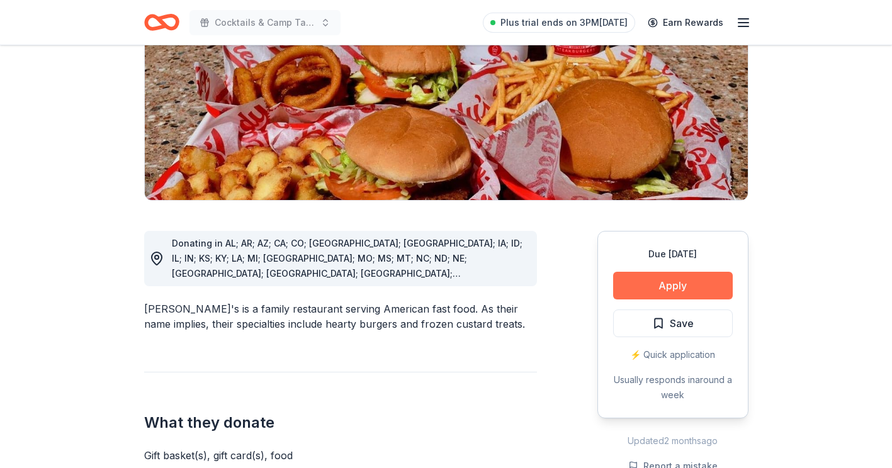
click at [648, 272] on button "Apply" at bounding box center [673, 286] width 120 height 28
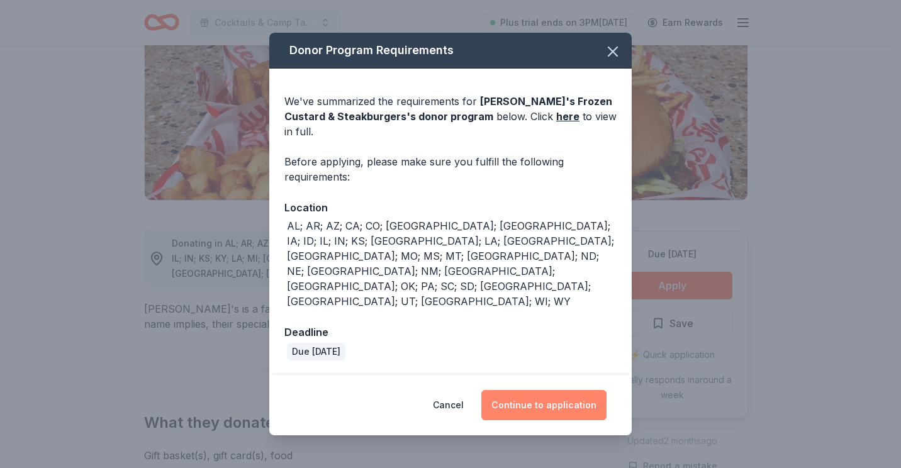
click at [543, 390] on button "Continue to application" at bounding box center [543, 405] width 125 height 30
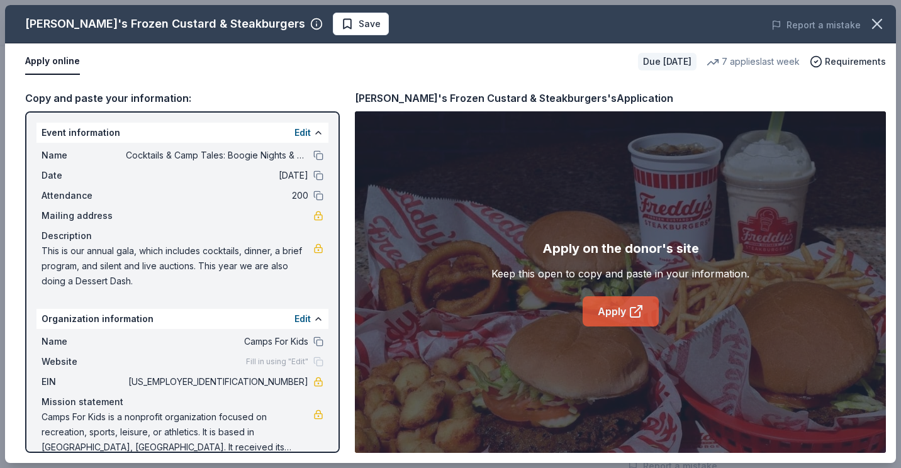
click at [622, 310] on link "Apply" at bounding box center [621, 311] width 76 height 30
click at [882, 20] on icon "button" at bounding box center [878, 24] width 18 height 18
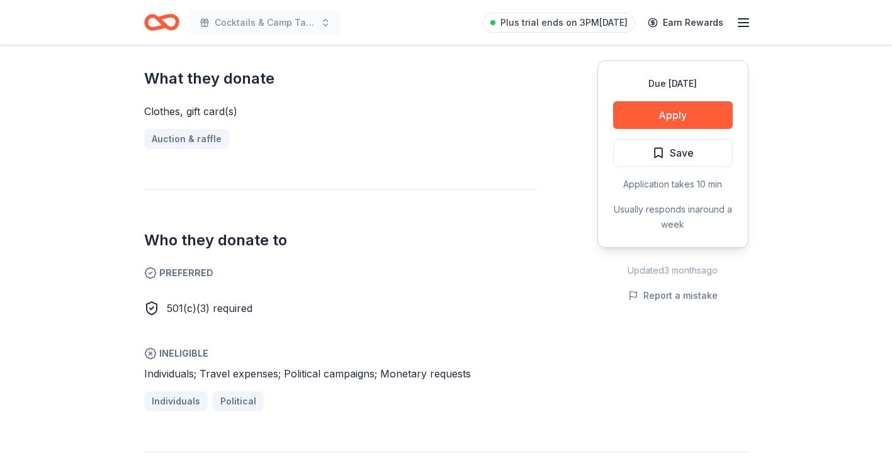
scroll to position [507, 0]
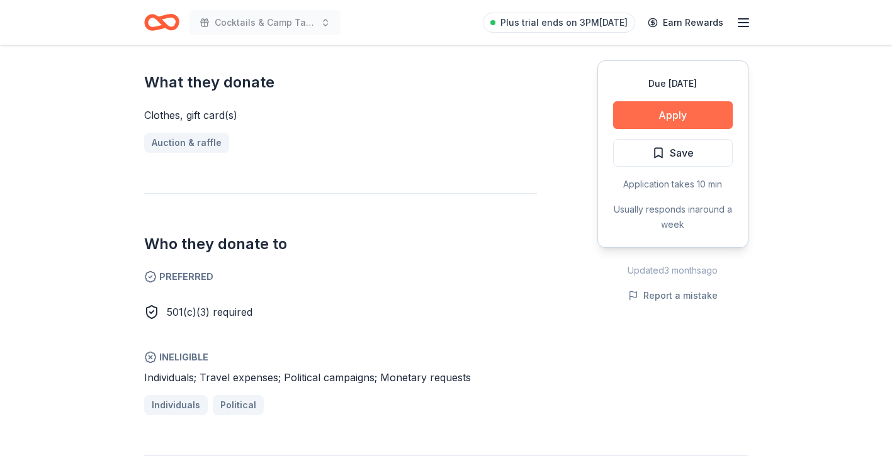
click at [679, 119] on button "Apply" at bounding box center [673, 115] width 120 height 28
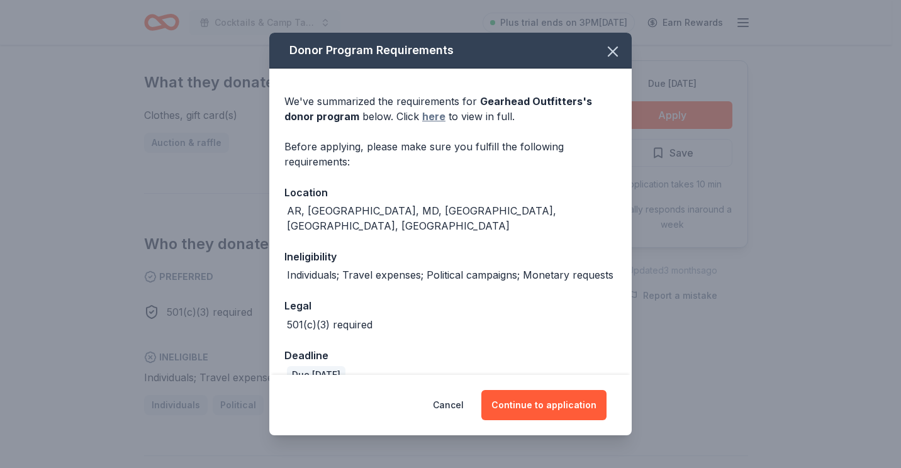
click at [427, 117] on link "here" at bounding box center [433, 116] width 23 height 15
click at [609, 51] on icon "button" at bounding box center [613, 51] width 9 height 9
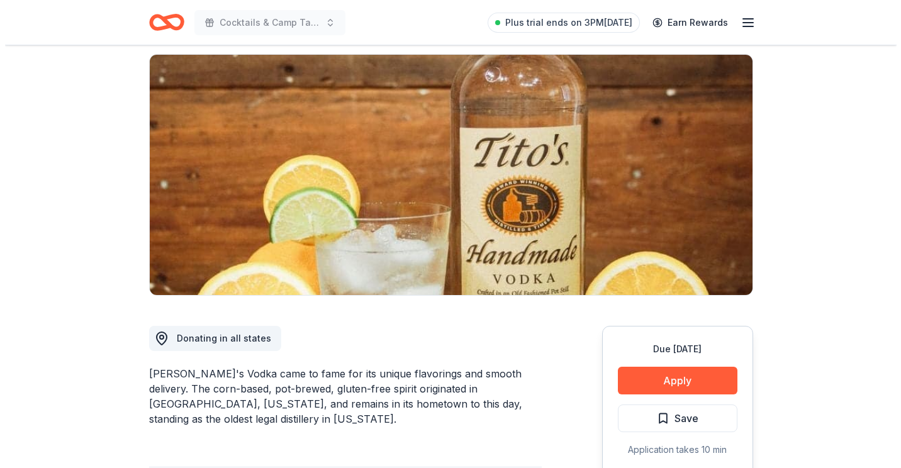
scroll to position [98, 0]
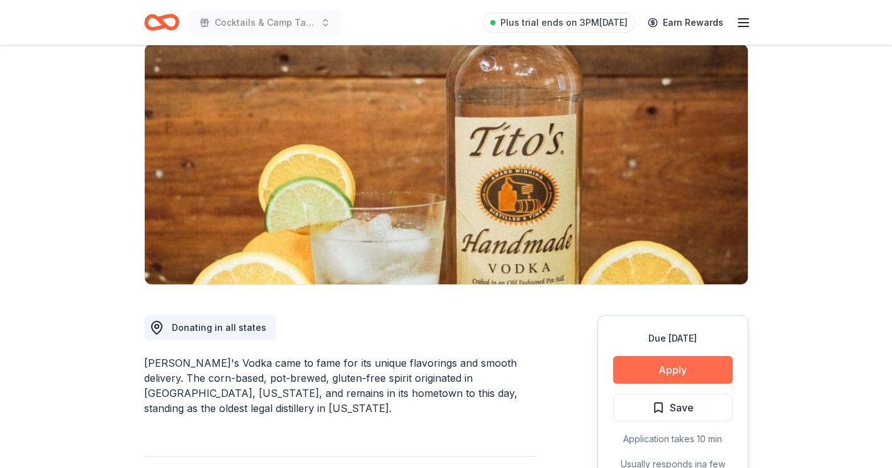
click at [679, 372] on button "Apply" at bounding box center [673, 370] width 120 height 28
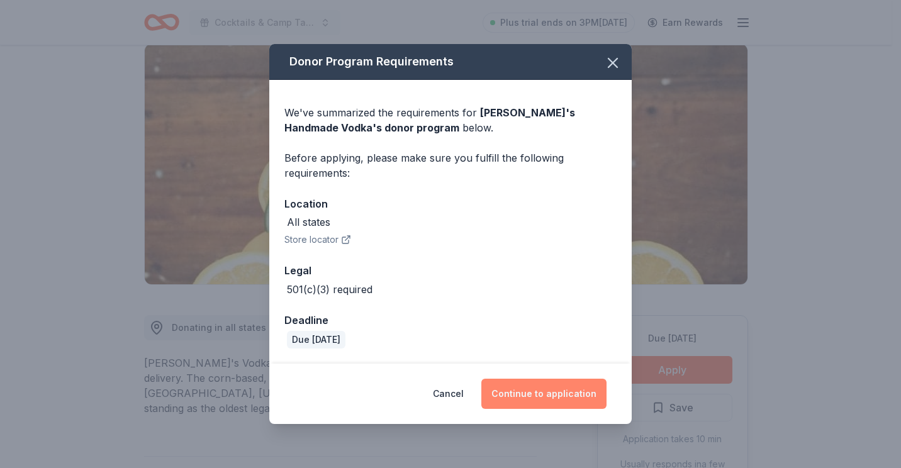
click at [558, 396] on button "Continue to application" at bounding box center [543, 394] width 125 height 30
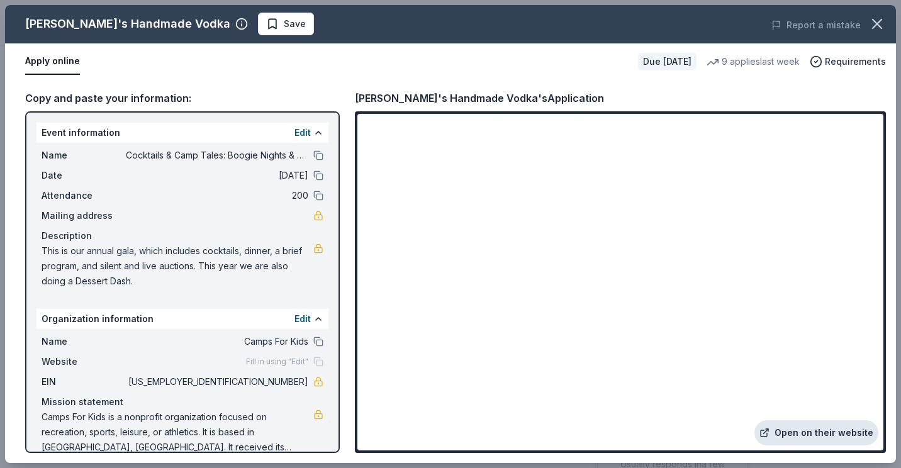
click at [850, 436] on link "Open on their website" at bounding box center [817, 432] width 124 height 25
click at [846, 64] on span "Requirements" at bounding box center [855, 61] width 61 height 15
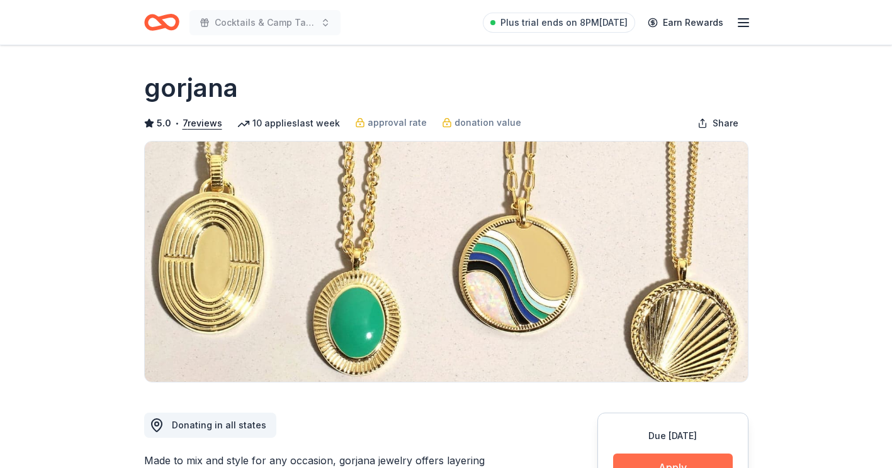
click at [636, 459] on button "Apply" at bounding box center [673, 468] width 120 height 28
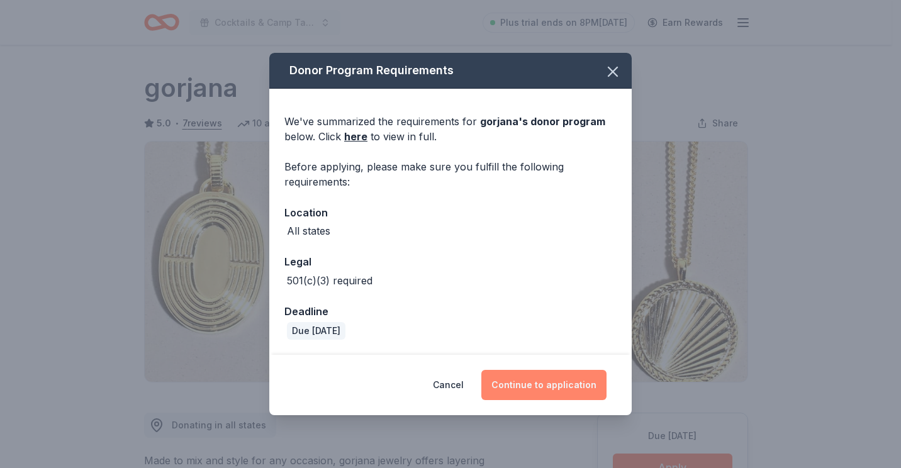
click at [539, 385] on button "Continue to application" at bounding box center [543, 385] width 125 height 30
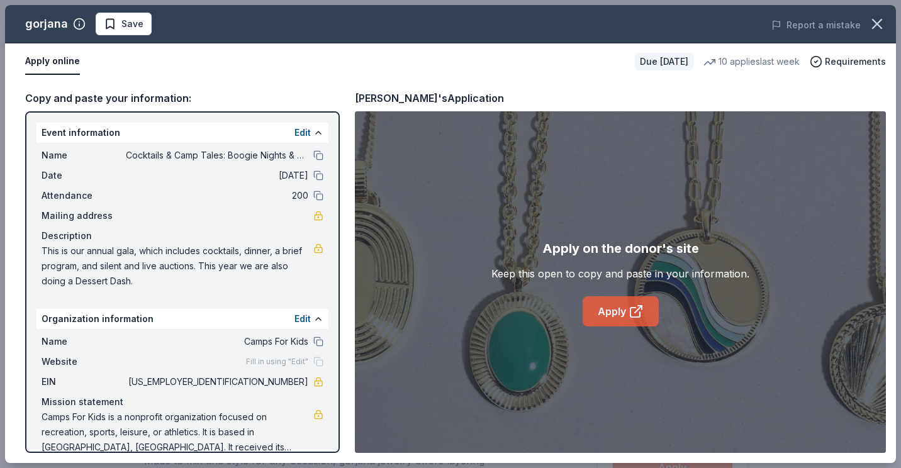
click at [621, 313] on link "Apply" at bounding box center [621, 311] width 76 height 30
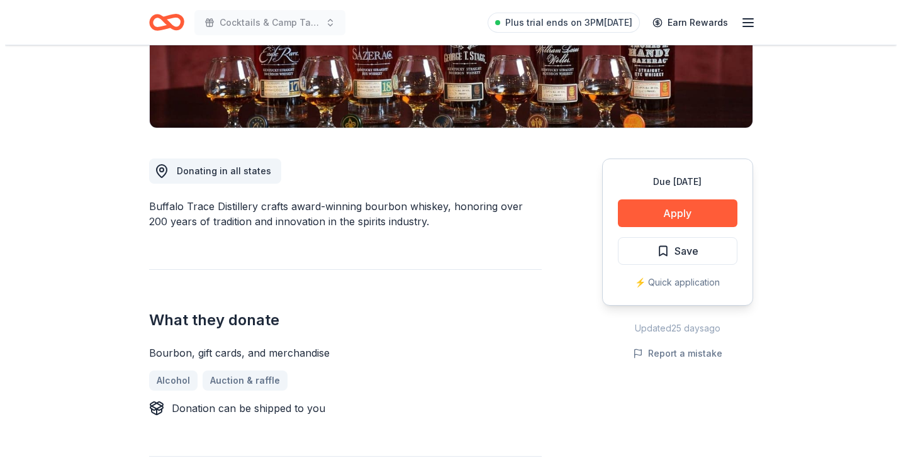
scroll to position [273, 0]
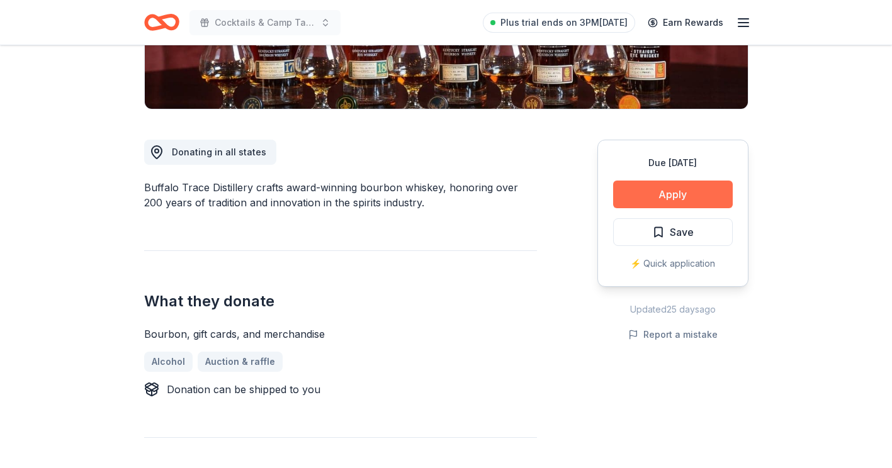
click at [662, 195] on button "Apply" at bounding box center [673, 195] width 120 height 28
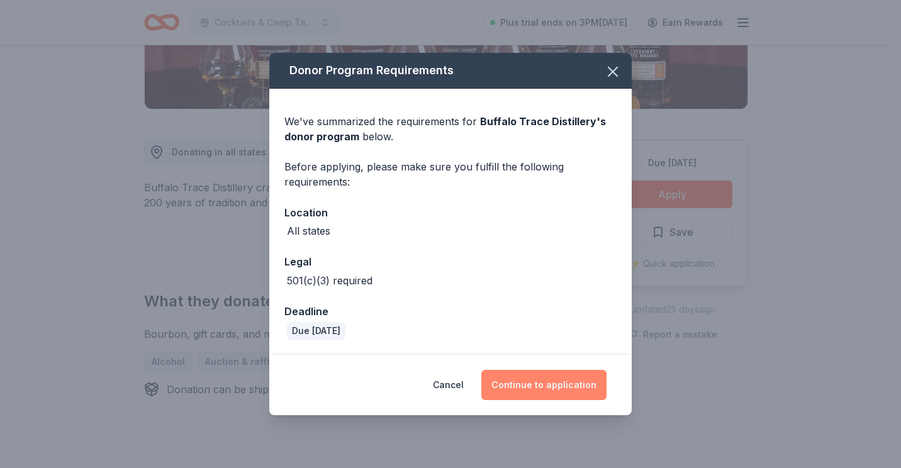
click at [536, 382] on button "Continue to application" at bounding box center [543, 385] width 125 height 30
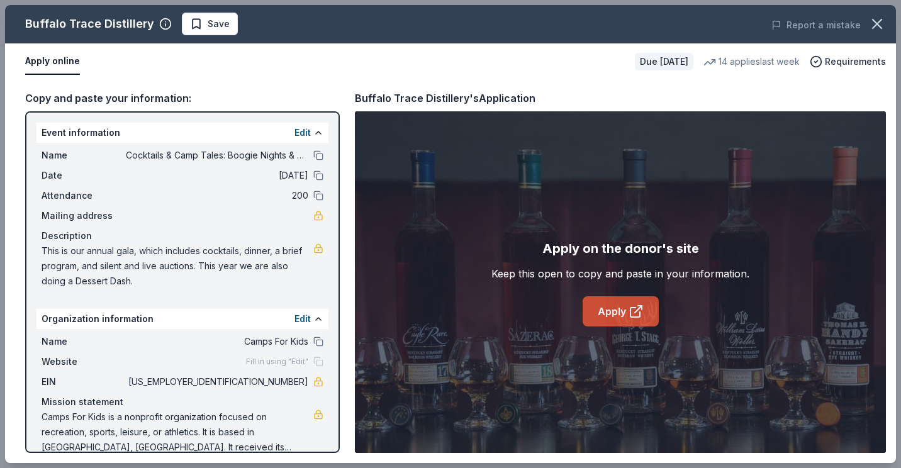
click at [624, 317] on link "Apply" at bounding box center [621, 311] width 76 height 30
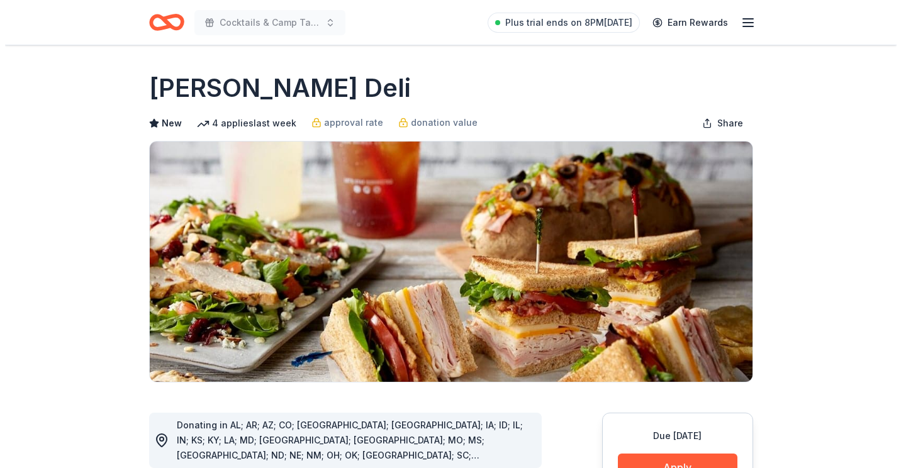
scroll to position [315, 0]
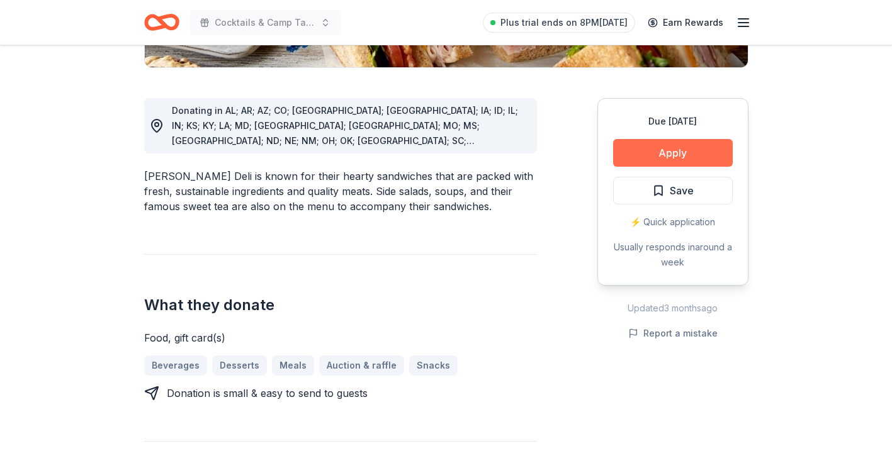
click at [689, 155] on button "Apply" at bounding box center [673, 153] width 120 height 28
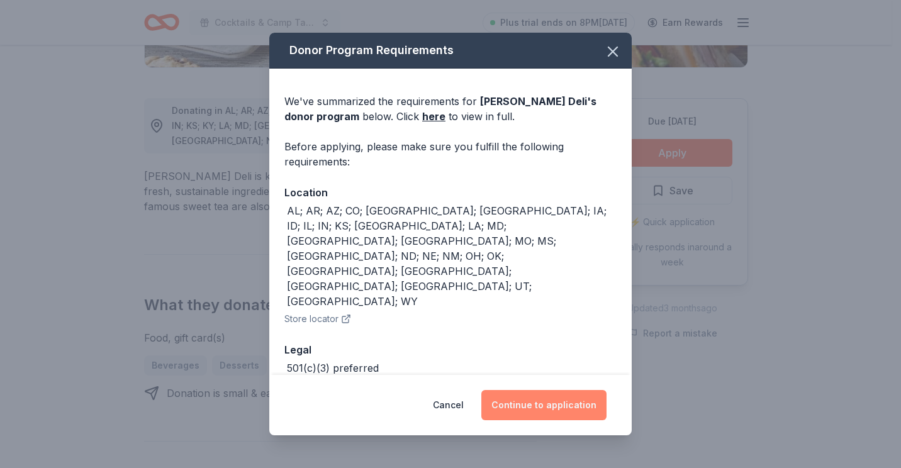
click at [536, 402] on button "Continue to application" at bounding box center [543, 405] width 125 height 30
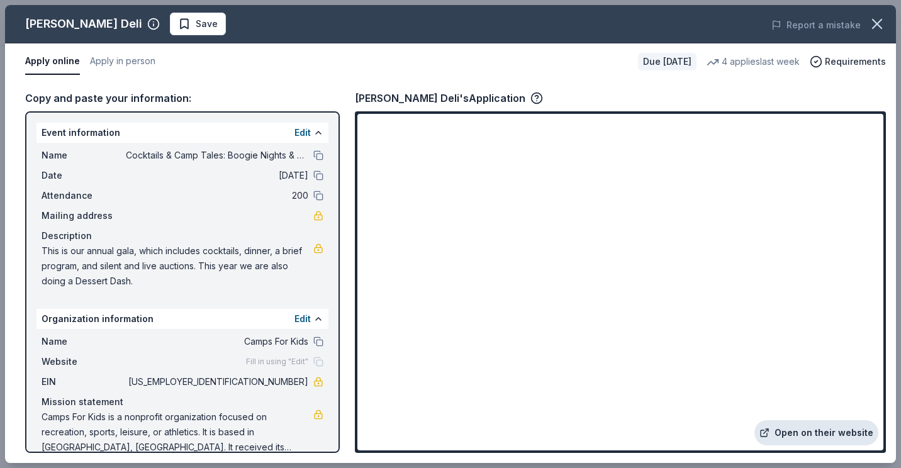
click at [815, 432] on link "Open on their website" at bounding box center [817, 432] width 124 height 25
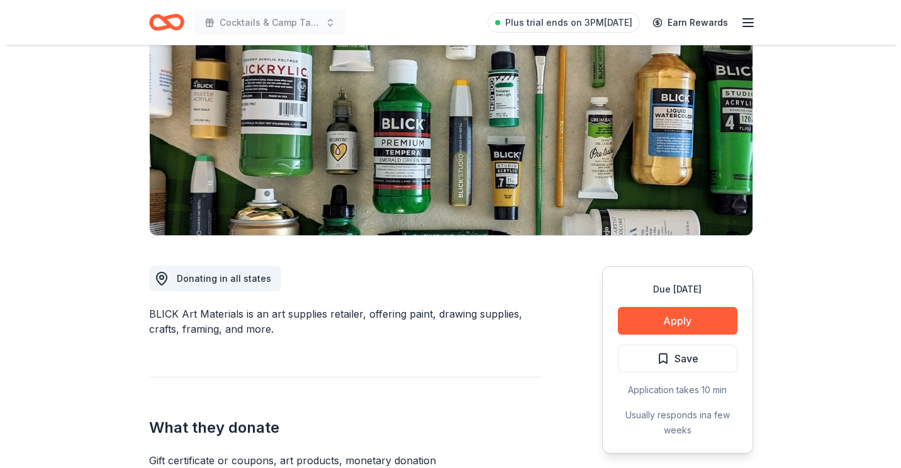
scroll to position [167, 0]
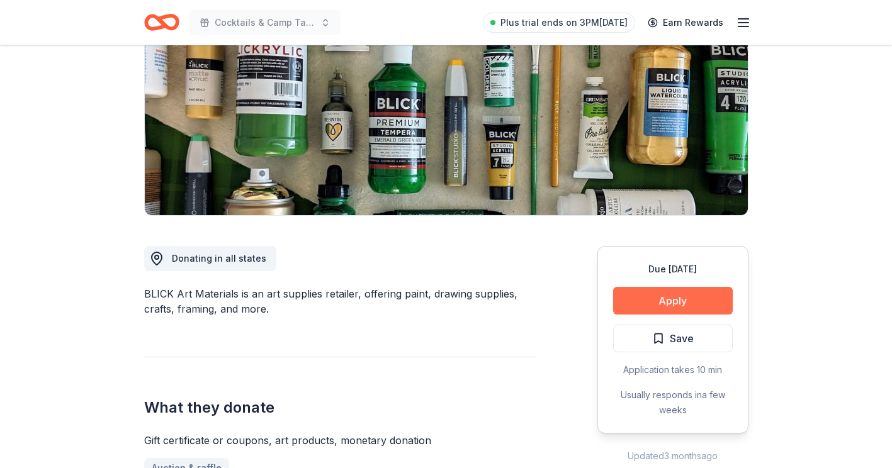
click at [679, 302] on button "Apply" at bounding box center [673, 301] width 120 height 28
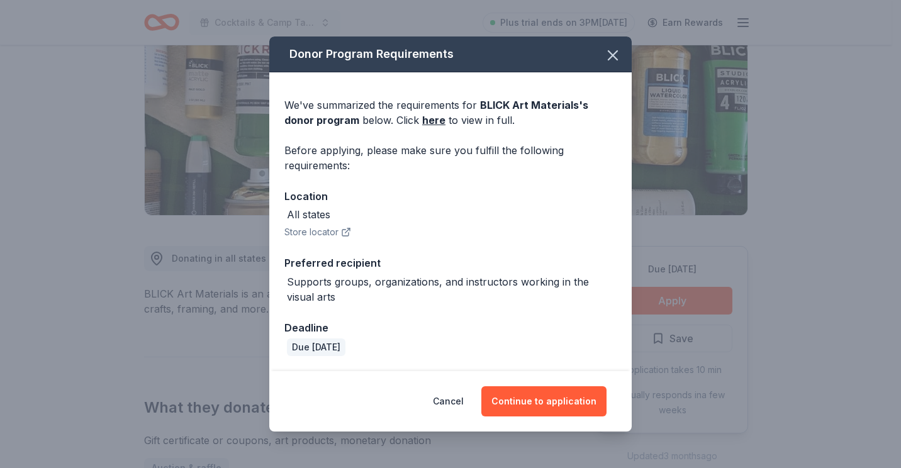
click at [330, 232] on button "Store locator" at bounding box center [317, 232] width 67 height 15
click at [570, 402] on button "Continue to application" at bounding box center [543, 401] width 125 height 30
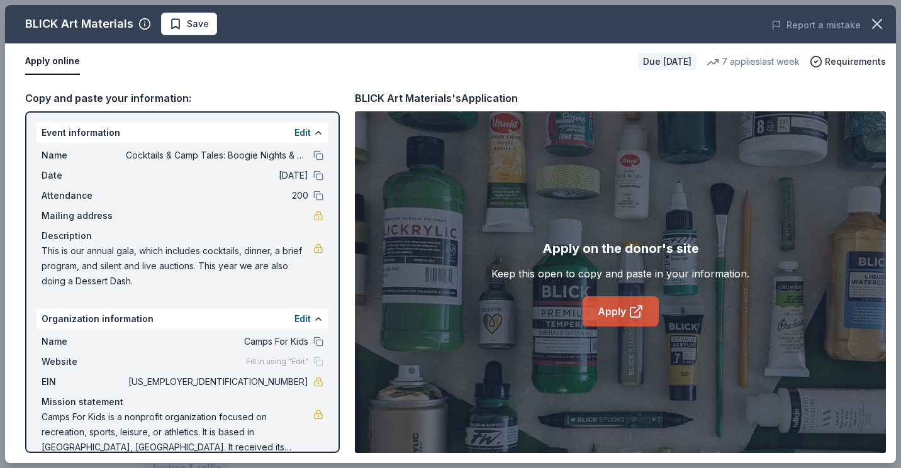
click at [617, 308] on link "Apply" at bounding box center [621, 311] width 76 height 30
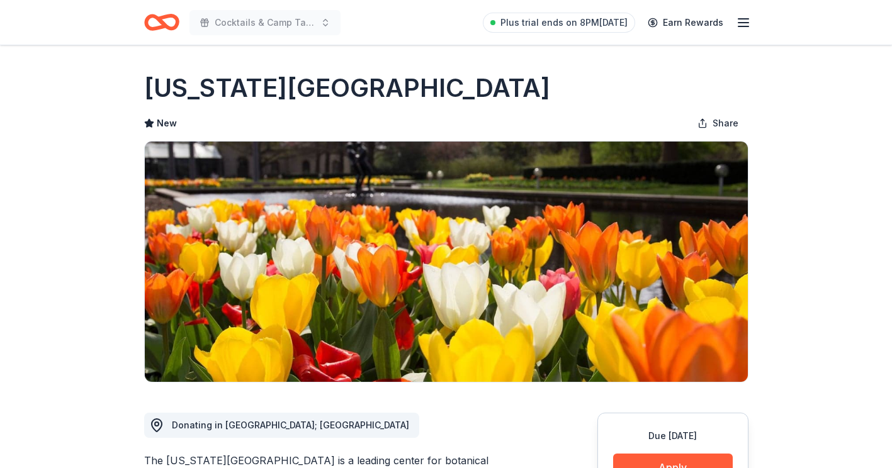
drag, startPoint x: 891, startPoint y: 79, endPoint x: 889, endPoint y: 97, distance: 18.4
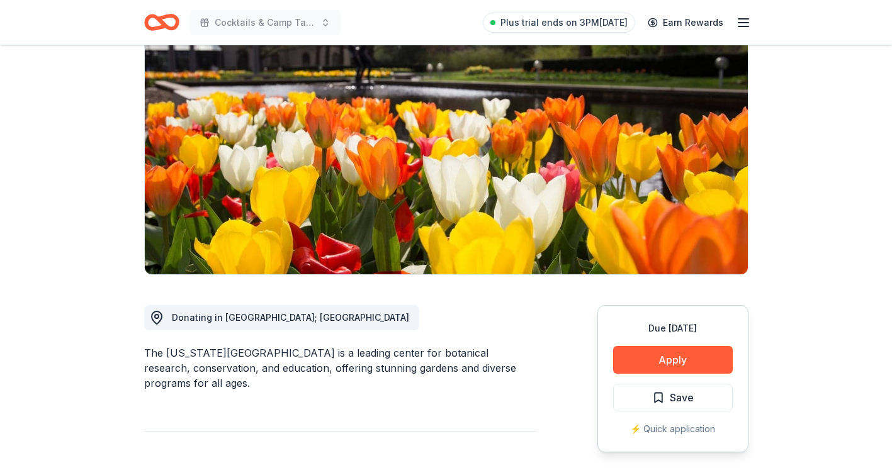
scroll to position [109, 0]
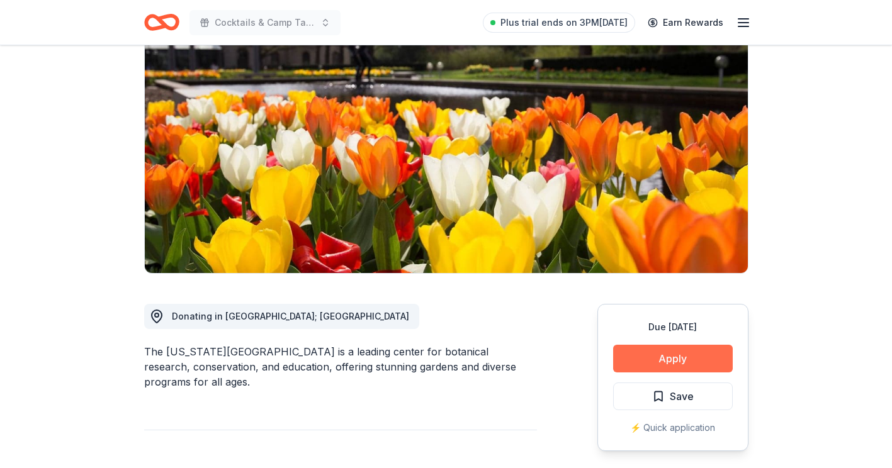
click at [667, 360] on button "Apply" at bounding box center [673, 359] width 120 height 28
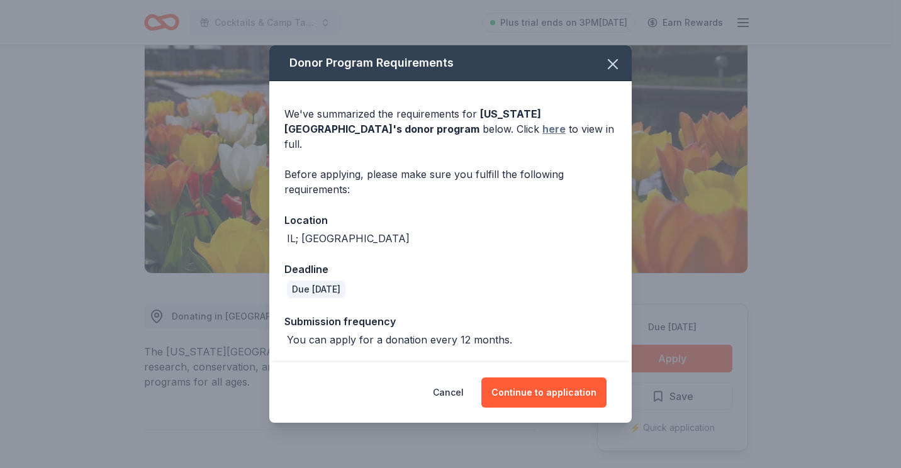
click at [543, 136] on link "here" at bounding box center [554, 128] width 23 height 15
click at [612, 69] on icon "button" at bounding box center [613, 64] width 9 height 9
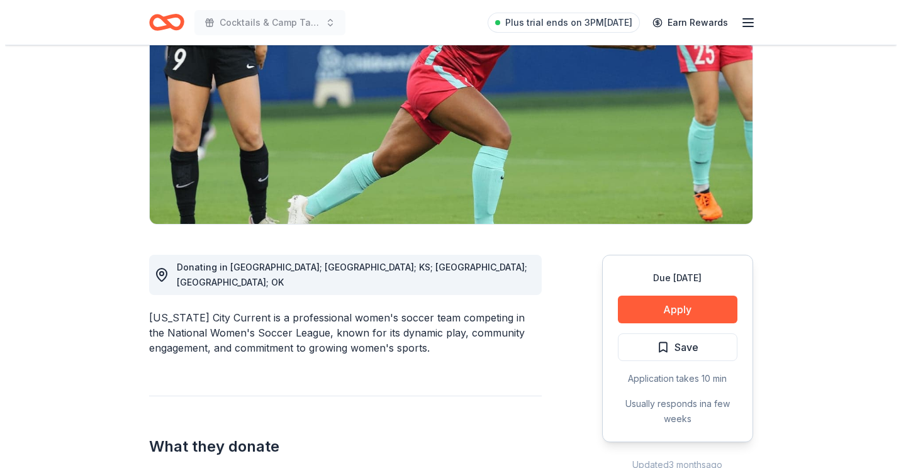
scroll to position [159, 0]
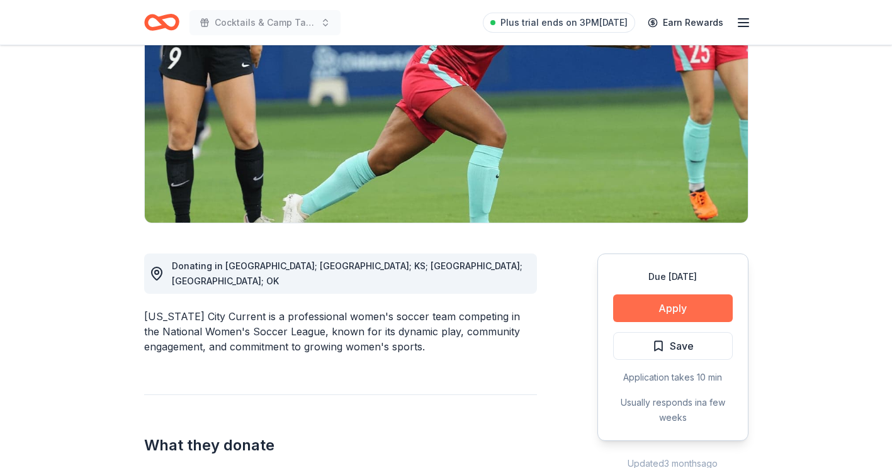
click at [671, 307] on button "Apply" at bounding box center [673, 309] width 120 height 28
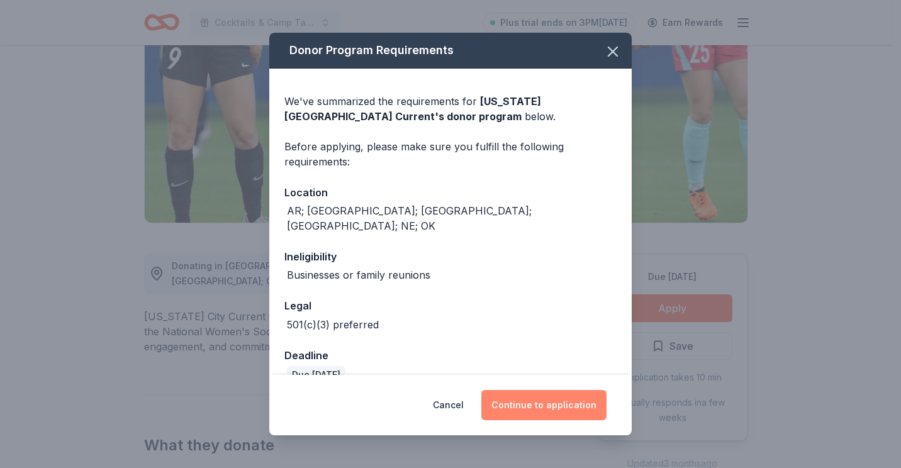
click at [532, 405] on button "Continue to application" at bounding box center [543, 405] width 125 height 30
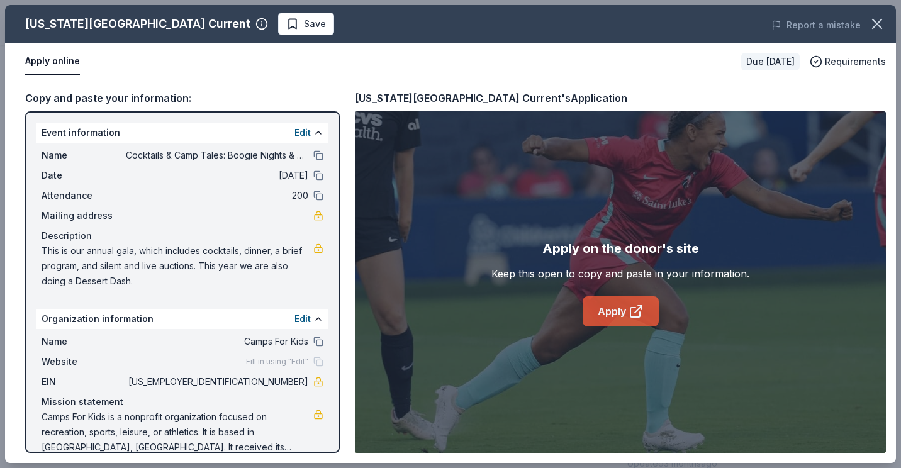
click at [613, 313] on link "Apply" at bounding box center [621, 311] width 76 height 30
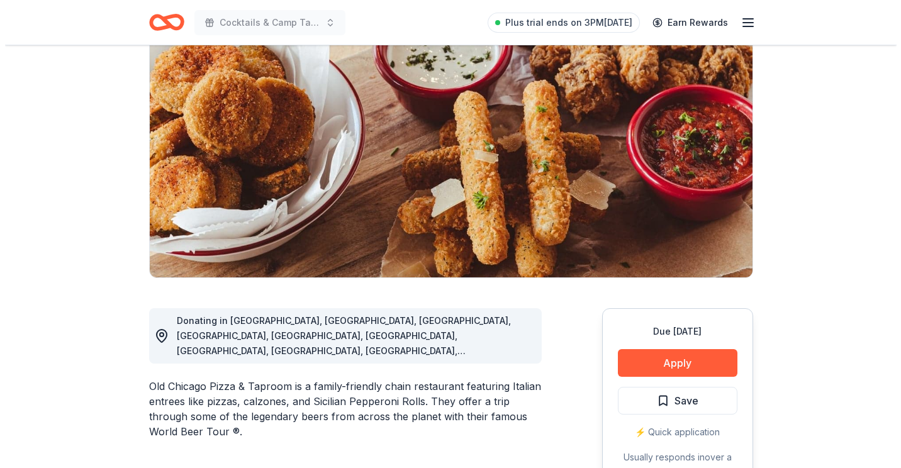
scroll to position [121, 0]
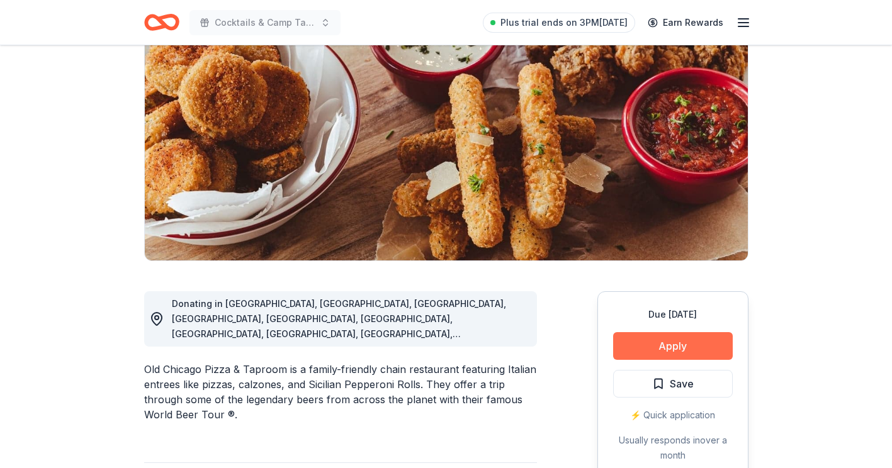
click at [687, 348] on button "Apply" at bounding box center [673, 346] width 120 height 28
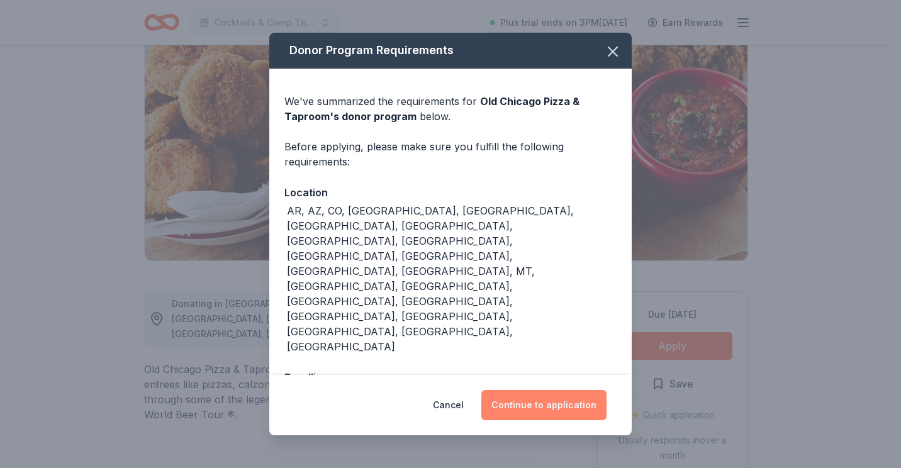
click at [574, 390] on button "Continue to application" at bounding box center [543, 405] width 125 height 30
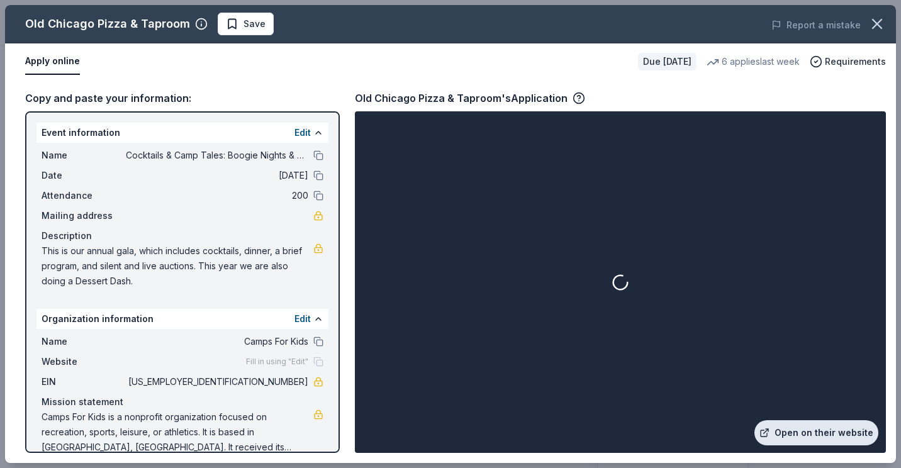
click at [798, 436] on link "Open on their website" at bounding box center [817, 432] width 124 height 25
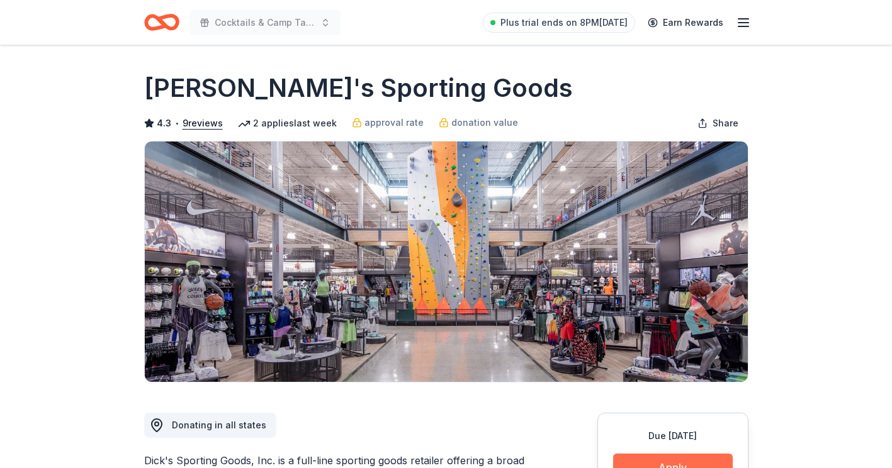
click at [687, 458] on button "Apply" at bounding box center [673, 468] width 120 height 28
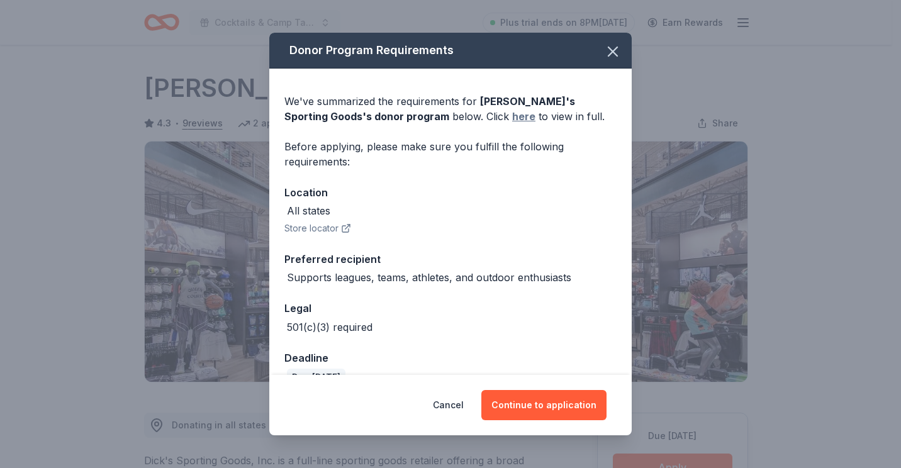
click at [512, 115] on link "here" at bounding box center [523, 116] width 23 height 15
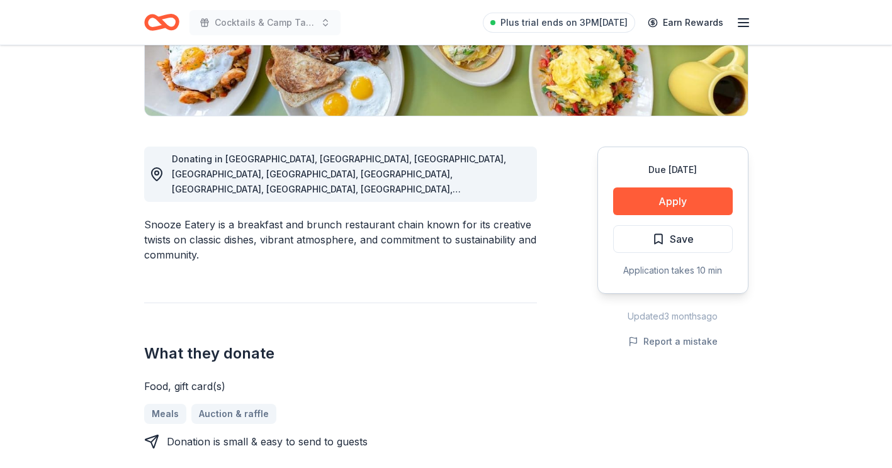
scroll to position [269, 0]
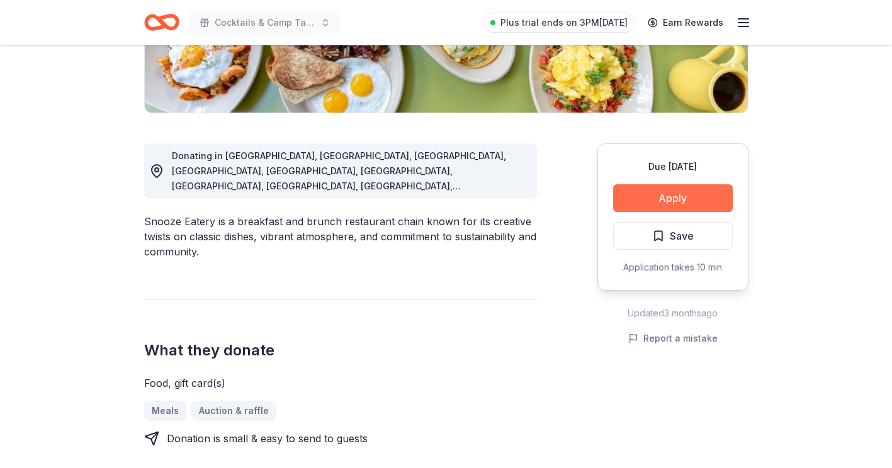
click at [665, 194] on button "Apply" at bounding box center [673, 198] width 120 height 28
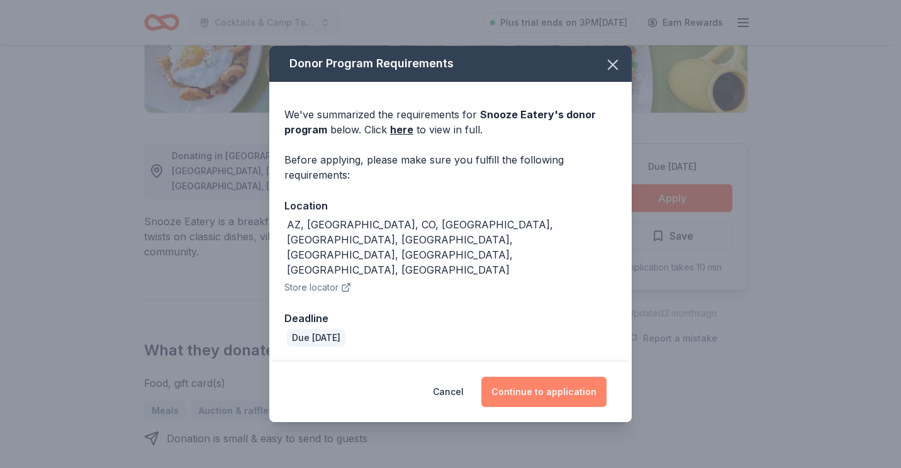
click at [571, 377] on button "Continue to application" at bounding box center [543, 392] width 125 height 30
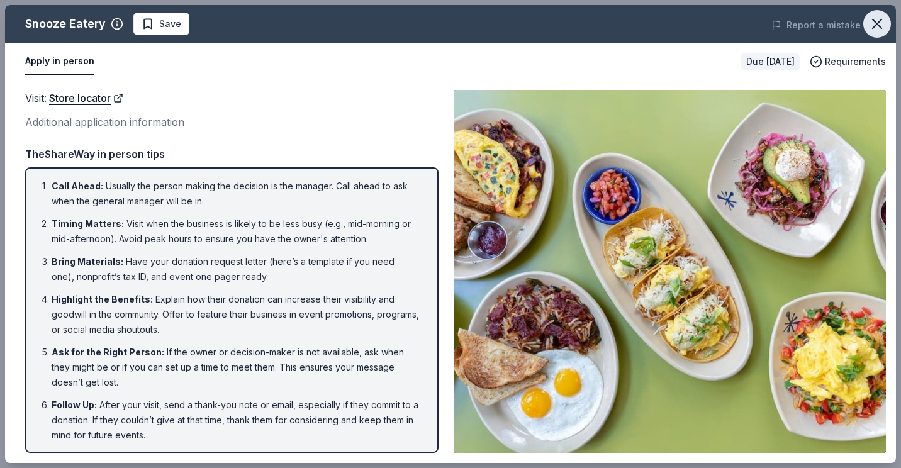
click at [874, 22] on icon "button" at bounding box center [878, 24] width 18 height 18
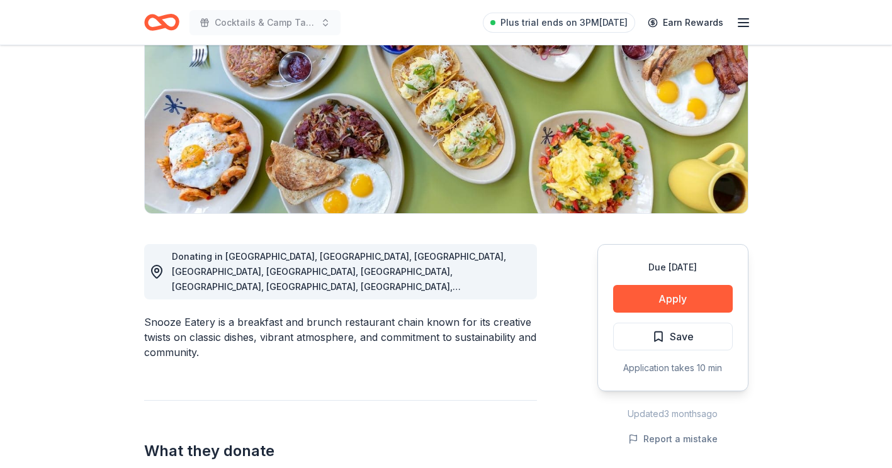
scroll to position [0, 0]
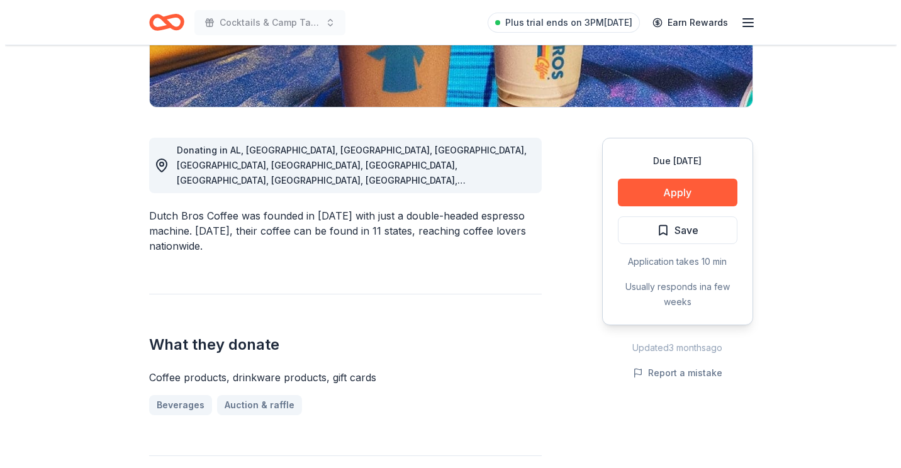
scroll to position [278, 0]
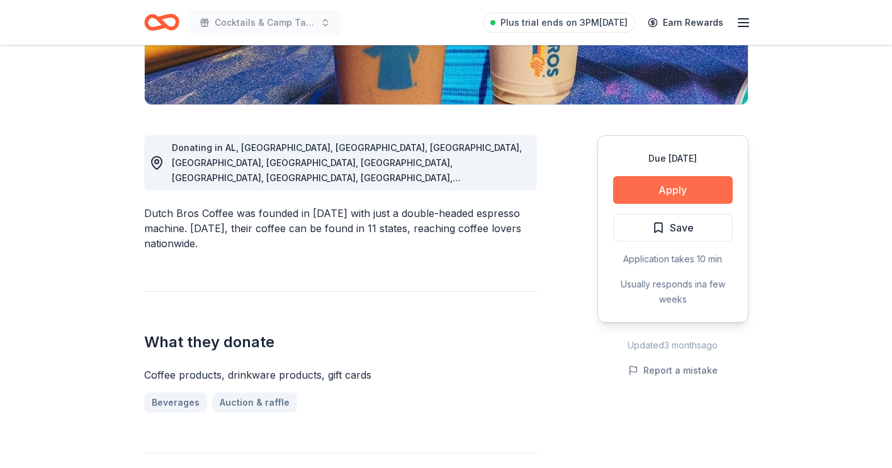
click at [712, 190] on button "Apply" at bounding box center [673, 190] width 120 height 28
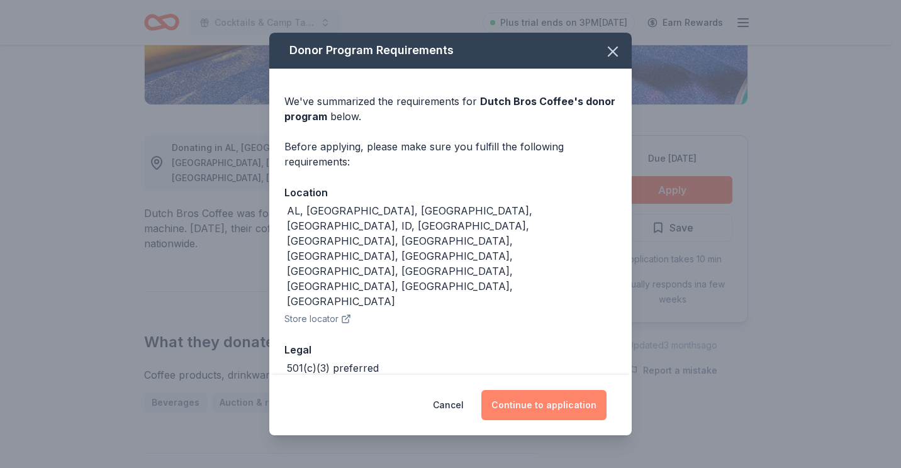
click at [569, 400] on button "Continue to application" at bounding box center [543, 405] width 125 height 30
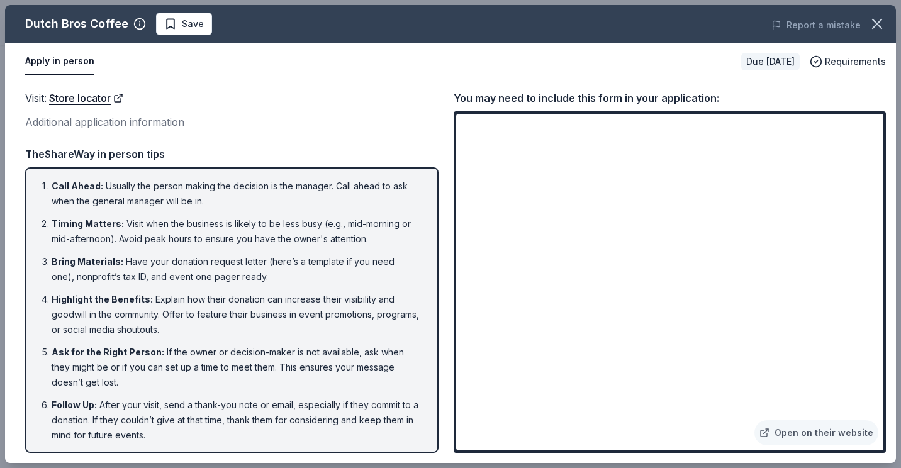
scroll to position [1, 0]
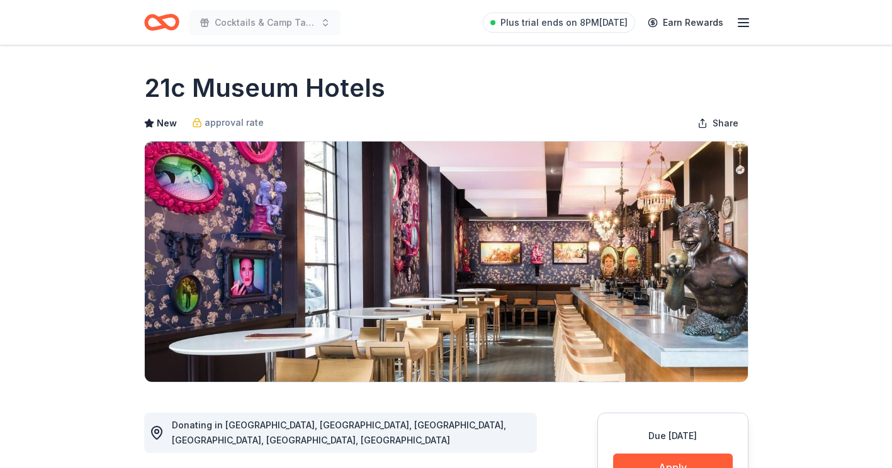
drag, startPoint x: 891, startPoint y: 100, endPoint x: 882, endPoint y: 121, distance: 23.1
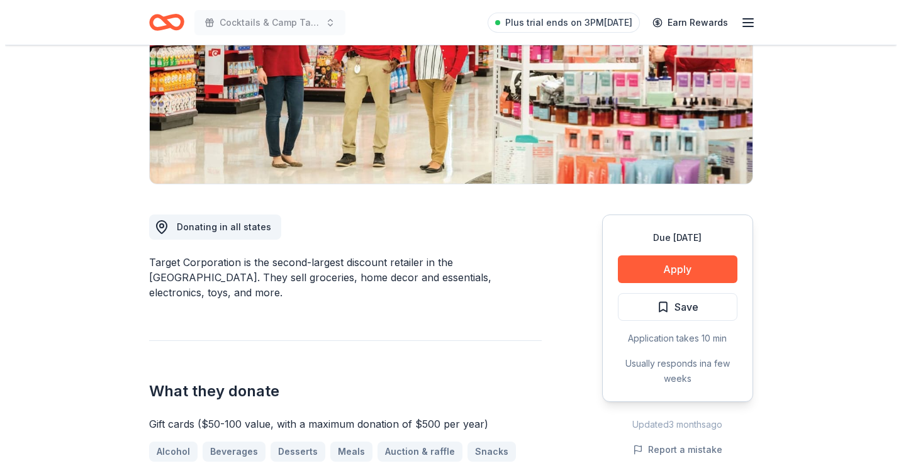
scroll to position [200, 0]
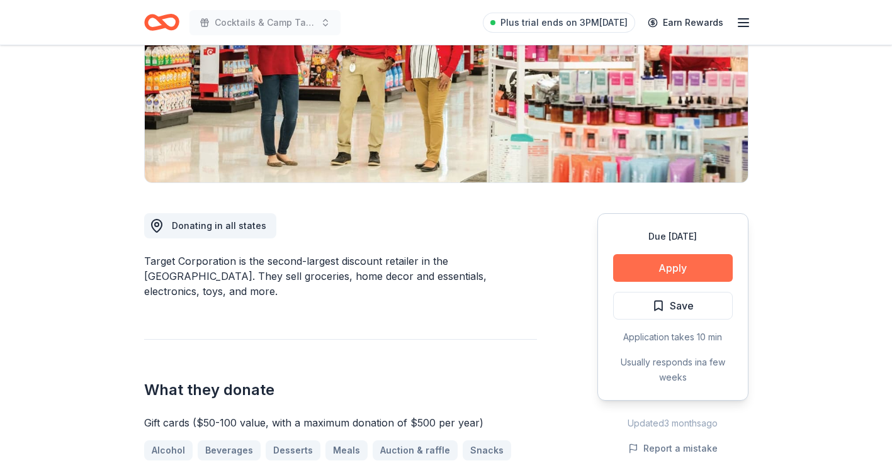
click at [663, 271] on button "Apply" at bounding box center [673, 268] width 120 height 28
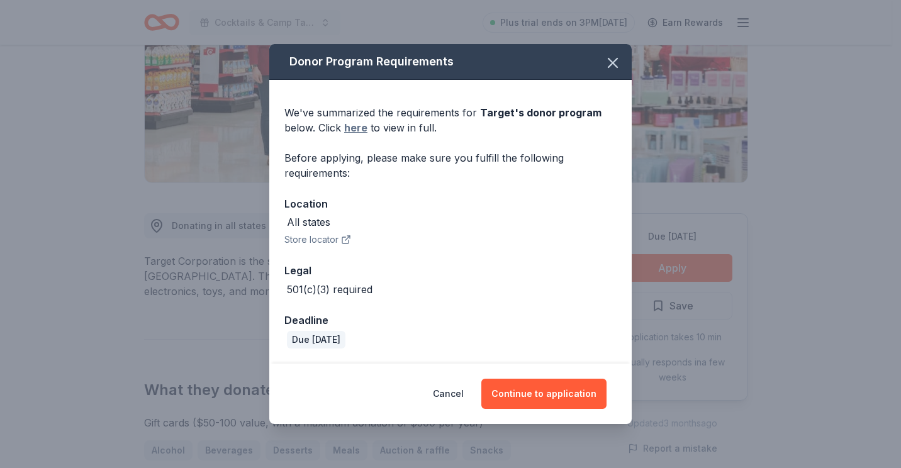
click at [354, 129] on link "here" at bounding box center [355, 127] width 23 height 15
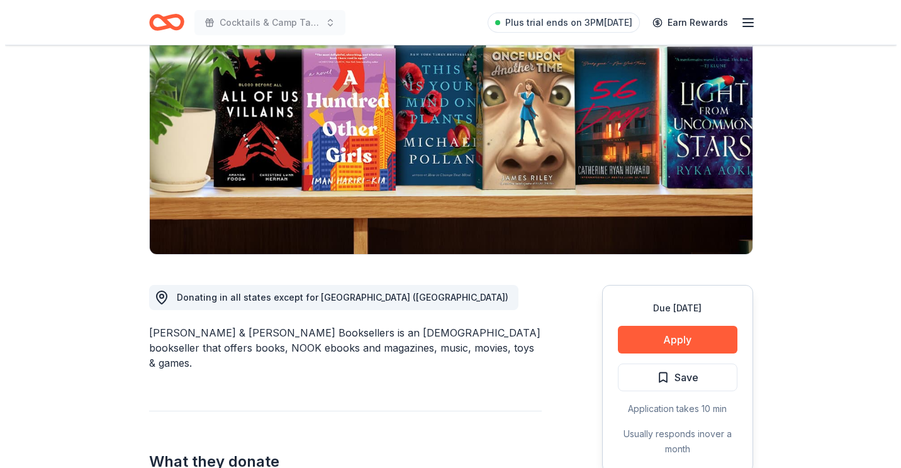
scroll to position [156, 0]
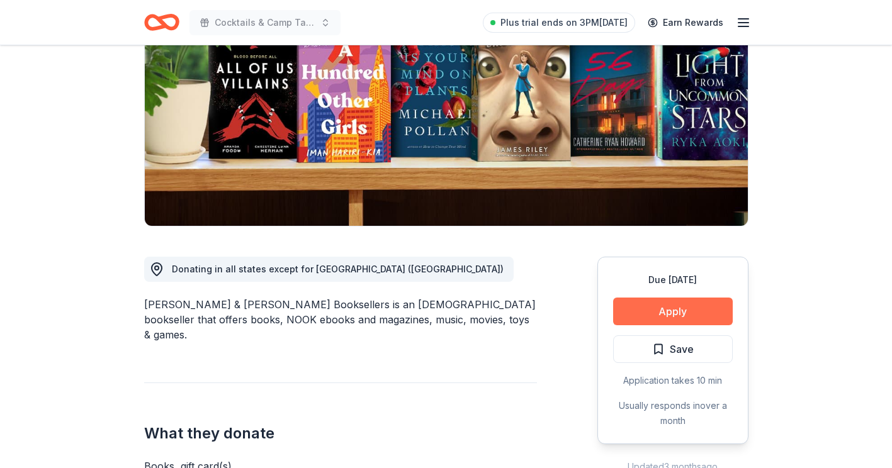
click at [661, 317] on button "Apply" at bounding box center [673, 312] width 120 height 28
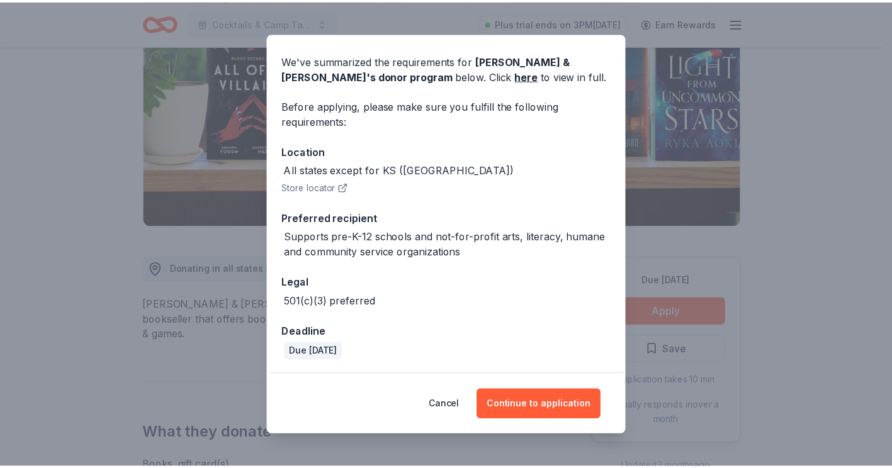
scroll to position [0, 0]
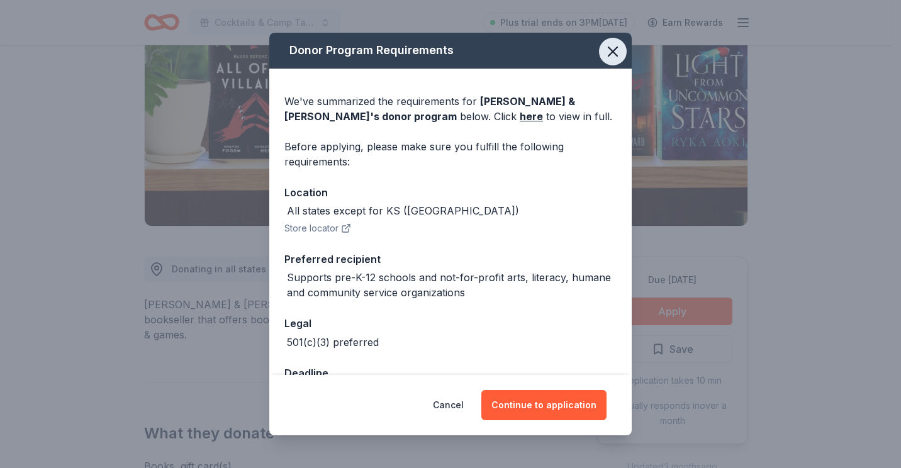
click at [604, 55] on icon "button" at bounding box center [613, 52] width 18 height 18
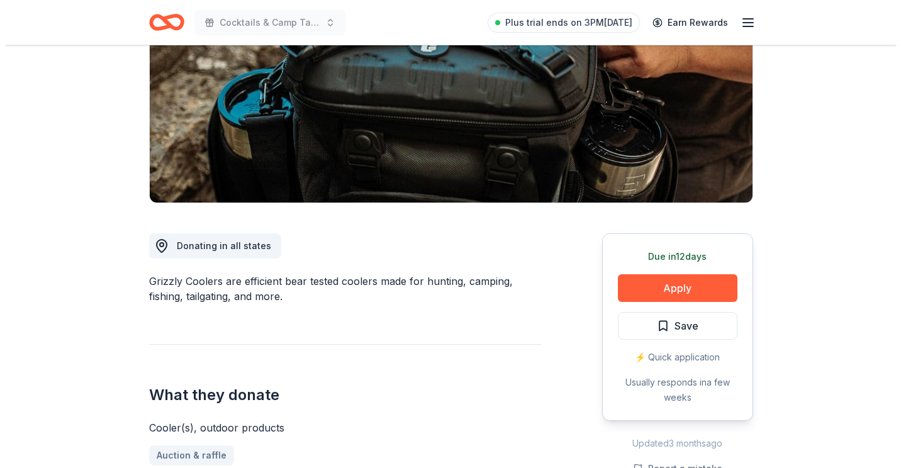
scroll to position [245, 0]
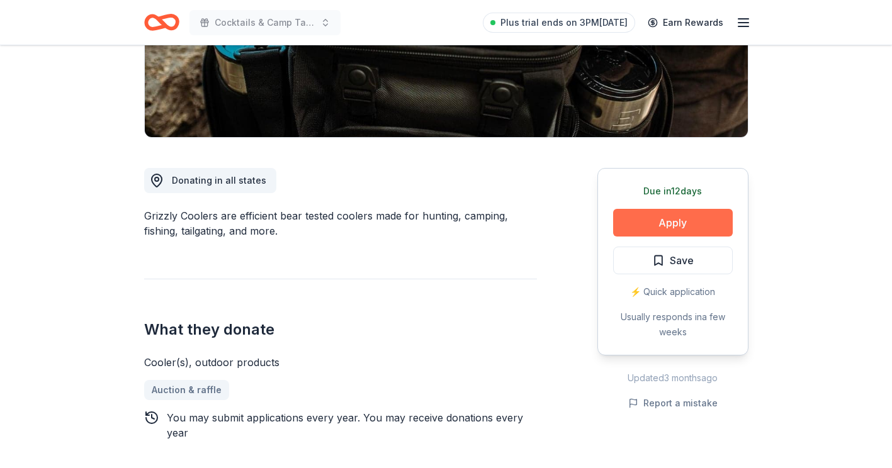
click at [647, 221] on button "Apply" at bounding box center [673, 223] width 120 height 28
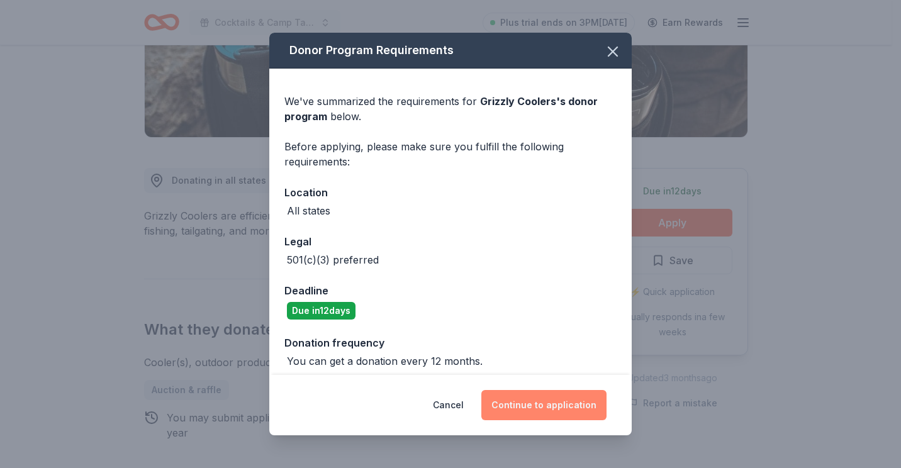
click at [542, 409] on button "Continue to application" at bounding box center [543, 405] width 125 height 30
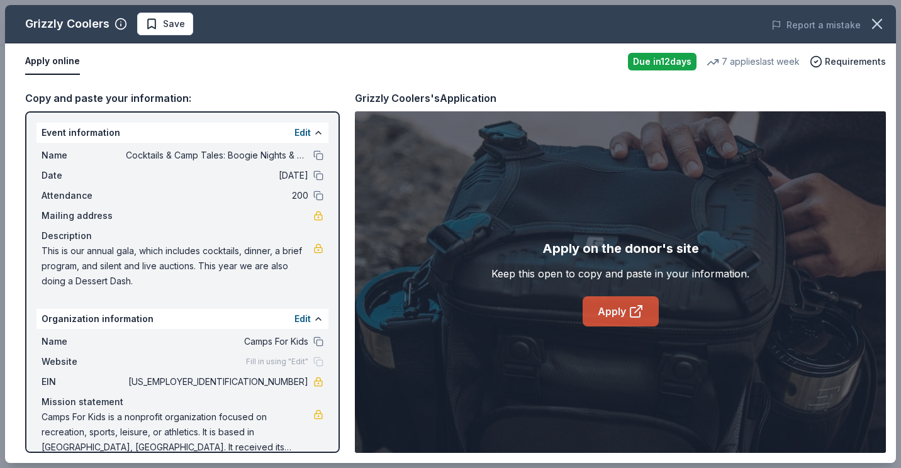
click at [609, 310] on link "Apply" at bounding box center [621, 311] width 76 height 30
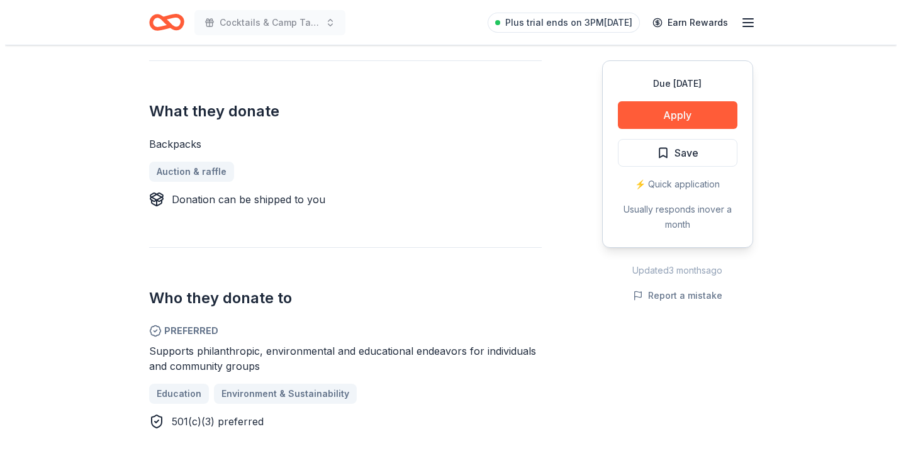
scroll to position [499, 0]
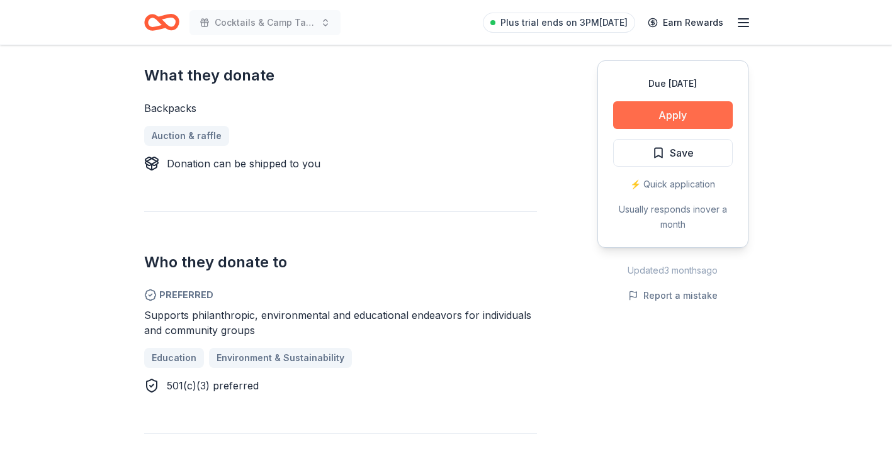
click at [680, 116] on button "Apply" at bounding box center [673, 115] width 120 height 28
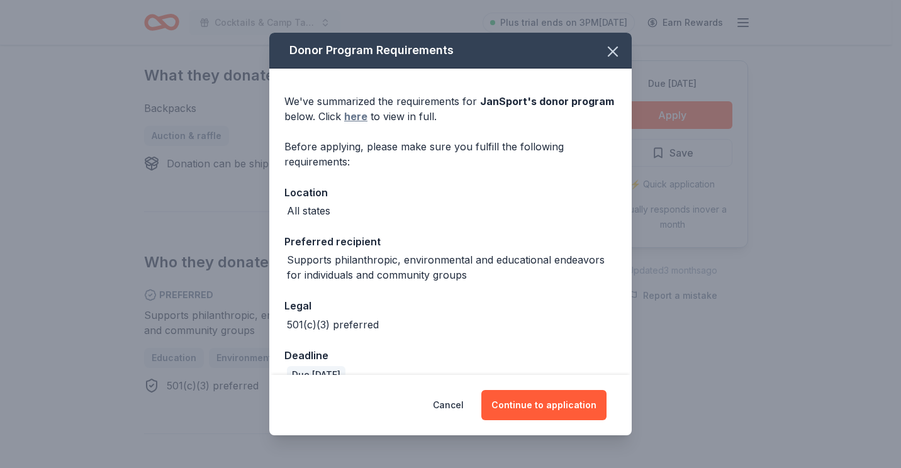
click at [349, 116] on link "here" at bounding box center [355, 116] width 23 height 15
click at [554, 406] on button "Continue to application" at bounding box center [543, 405] width 125 height 30
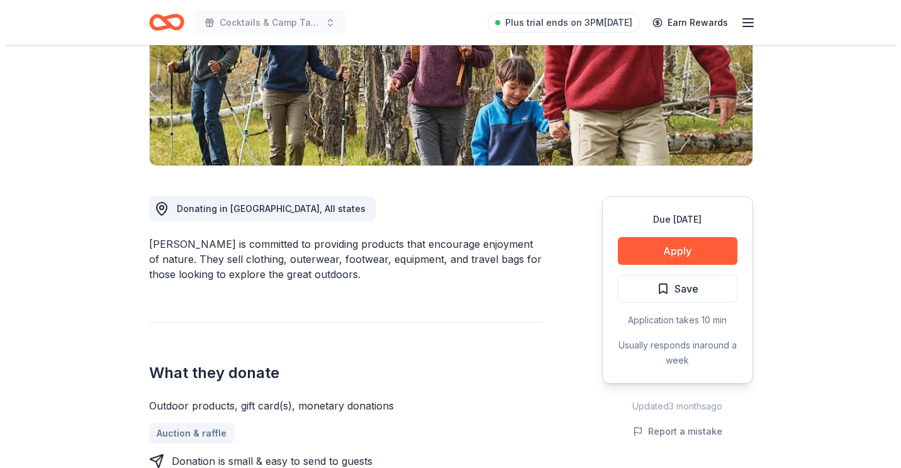
scroll to position [262, 0]
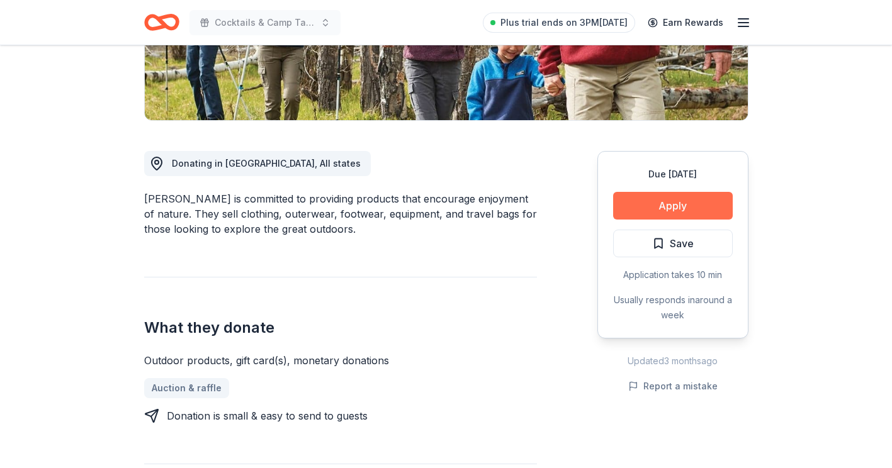
click at [642, 206] on button "Apply" at bounding box center [673, 206] width 120 height 28
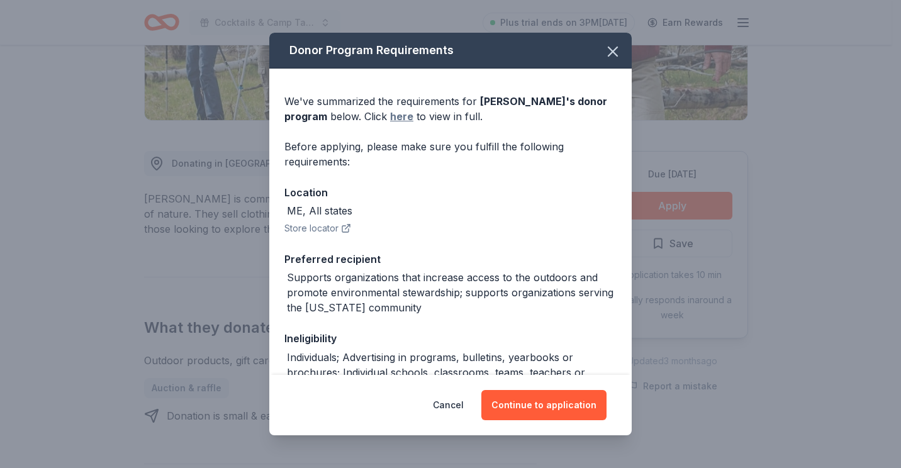
click at [390, 115] on link "here" at bounding box center [401, 116] width 23 height 15
click at [577, 403] on button "Continue to application" at bounding box center [543, 405] width 125 height 30
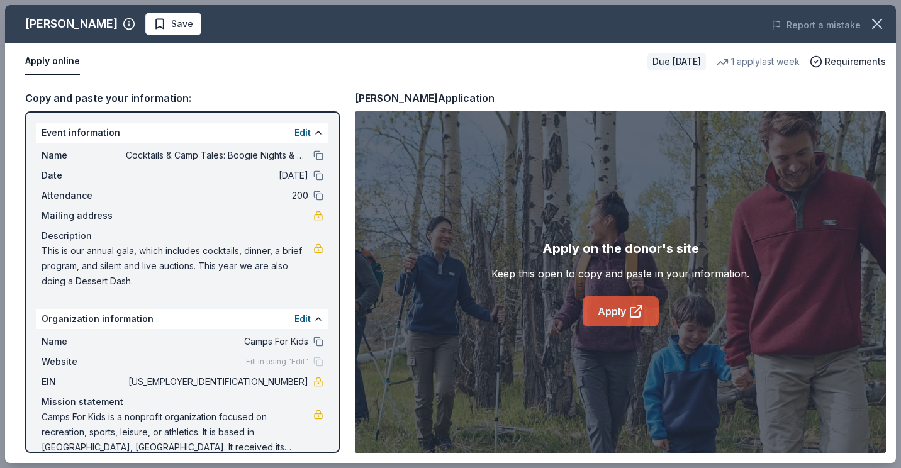
click at [628, 318] on link "Apply" at bounding box center [621, 311] width 76 height 30
